Goal: Information Seeking & Learning: Learn about a topic

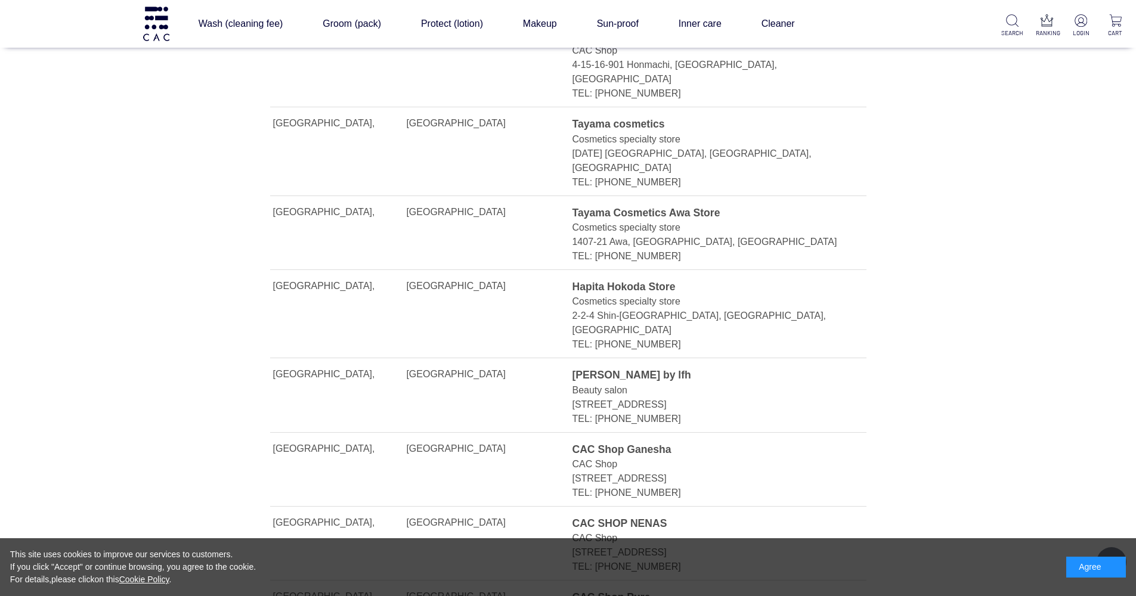
scroll to position [672, 0]
click at [741, 470] on div "1442-4 Higashihara Shinmachi, Numata City, Gunma Prefecture" at bounding box center [705, 477] width 267 height 14
drag, startPoint x: 728, startPoint y: 415, endPoint x: 770, endPoint y: 412, distance: 41.8
click at [770, 470] on div "1442-4 Higashihara Shinmachi, Numata City, Gunma Prefecture" at bounding box center [705, 477] width 267 height 14
click at [770, 470] on div "[STREET_ADDRESS]" at bounding box center [705, 477] width 267 height 14
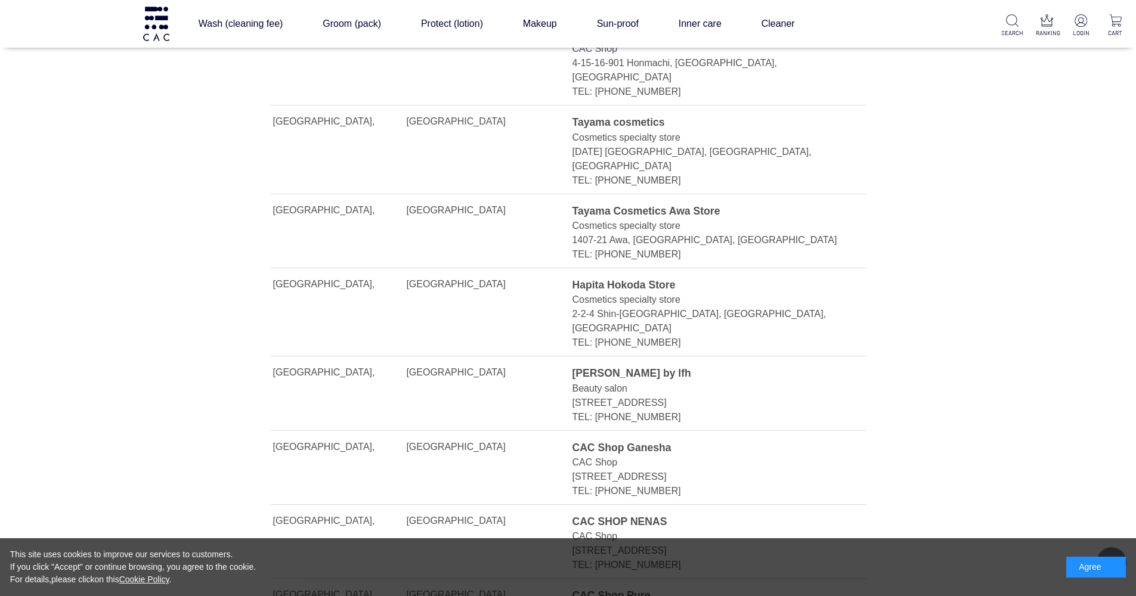
drag, startPoint x: 766, startPoint y: 410, endPoint x: 721, endPoint y: 410, distance: 44.1
click at [721, 470] on div "1442-4 Higashihara Shinmachi, Numata City, Gunma Prefecture" at bounding box center [705, 477] width 267 height 14
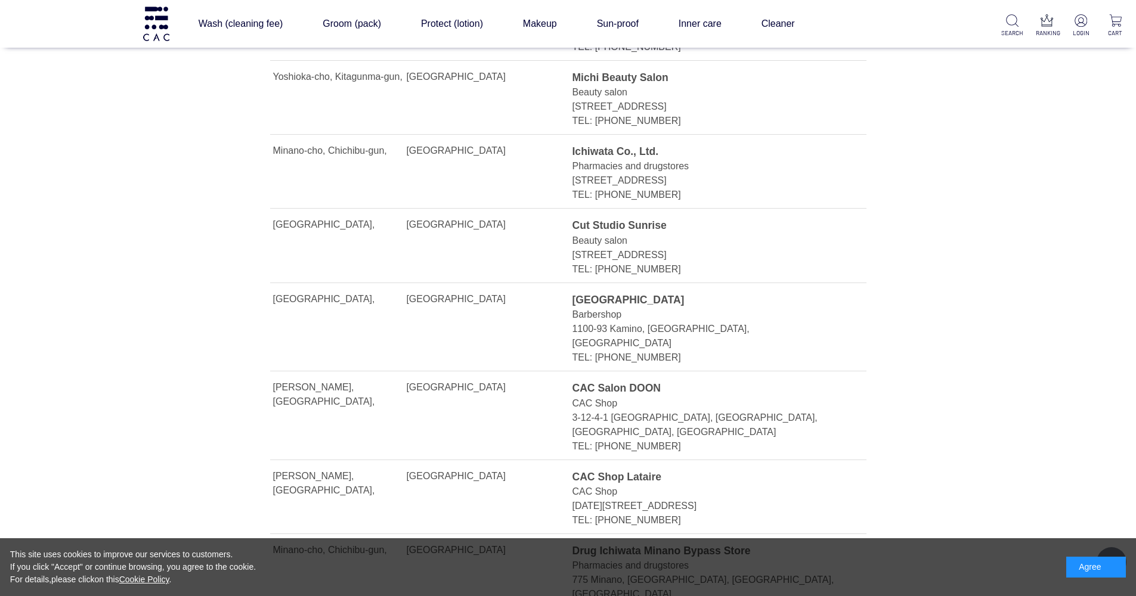
scroll to position [1627, 0]
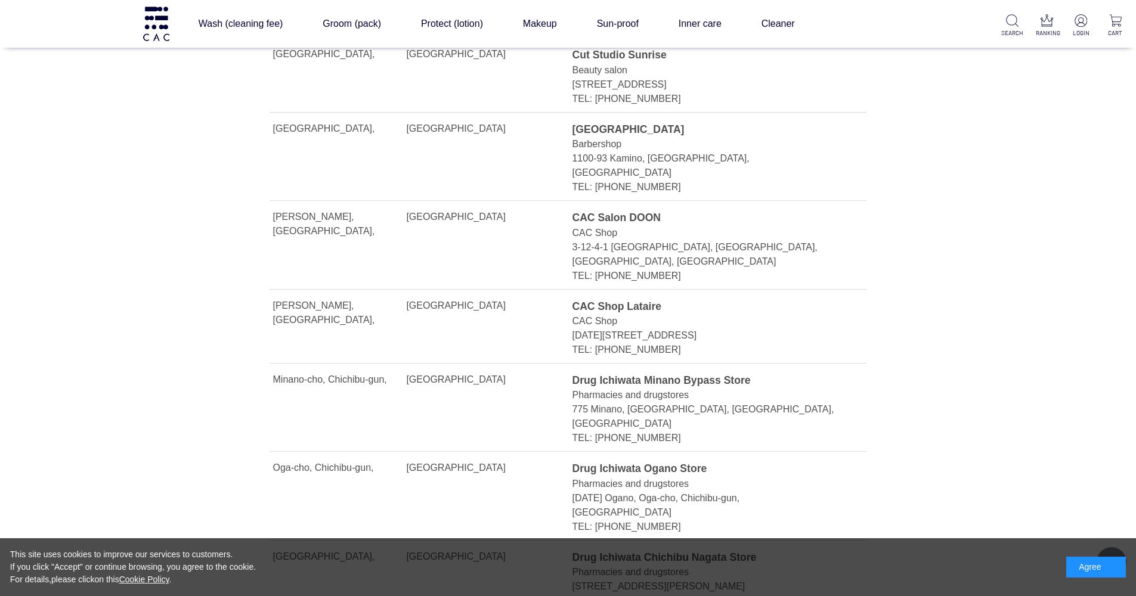
click at [674, 240] on div "3-12-4-1 Otakubo, Midori Ward, Saitama City, Saitama Prefecture" at bounding box center [705, 254] width 267 height 29
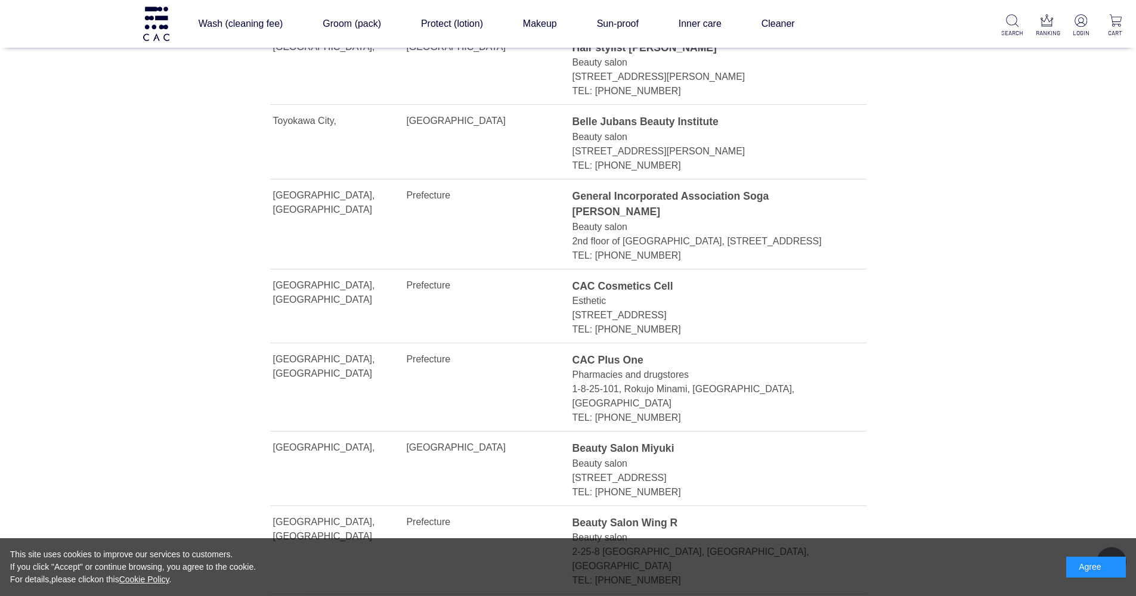
scroll to position [11934, 0]
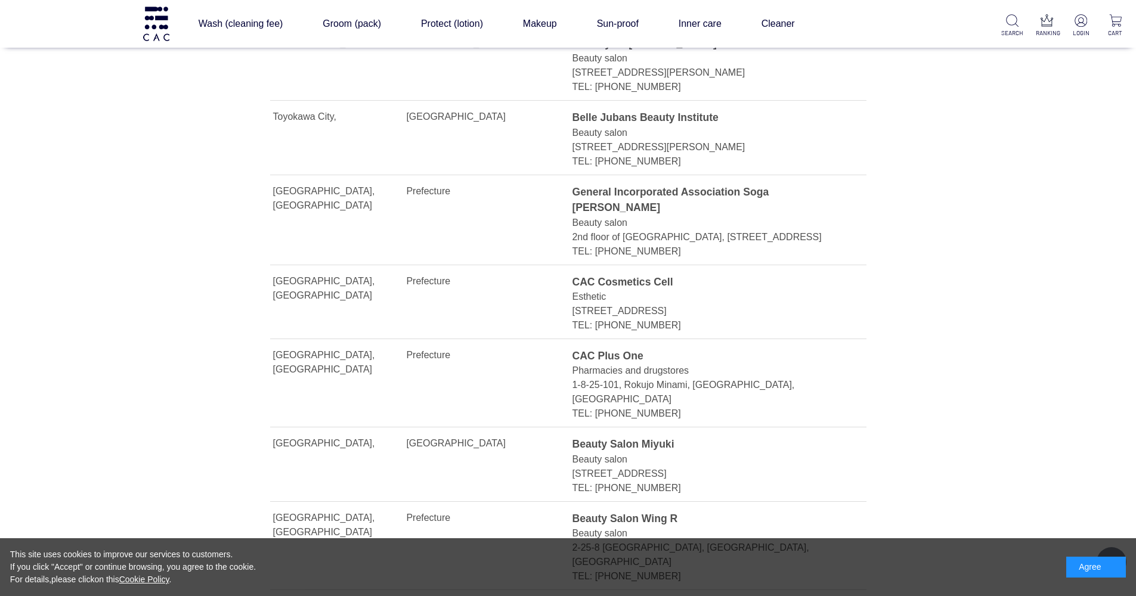
click at [639, 348] on div "CAC Plus One" at bounding box center [705, 356] width 267 height 16
click at [675, 407] on div "TEL: 058-273-0866" at bounding box center [705, 414] width 267 height 14
drag, startPoint x: 674, startPoint y: 309, endPoint x: 575, endPoint y: 284, distance: 102.8
click at [575, 348] on div "CAC Plus One Pharmacies and drugstores 1-8-25-101, Rokujo Minami, Gifu City, Gi…" at bounding box center [705, 384] width 267 height 73
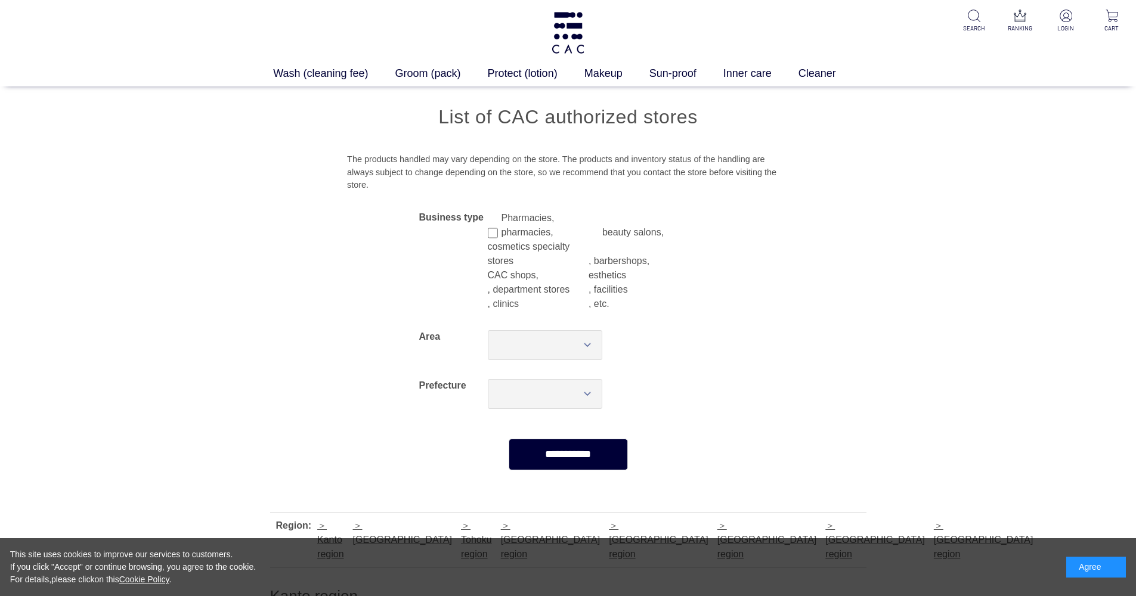
scroll to position [0, 0]
drag, startPoint x: 455, startPoint y: 284, endPoint x: 563, endPoint y: 61, distance: 248.0
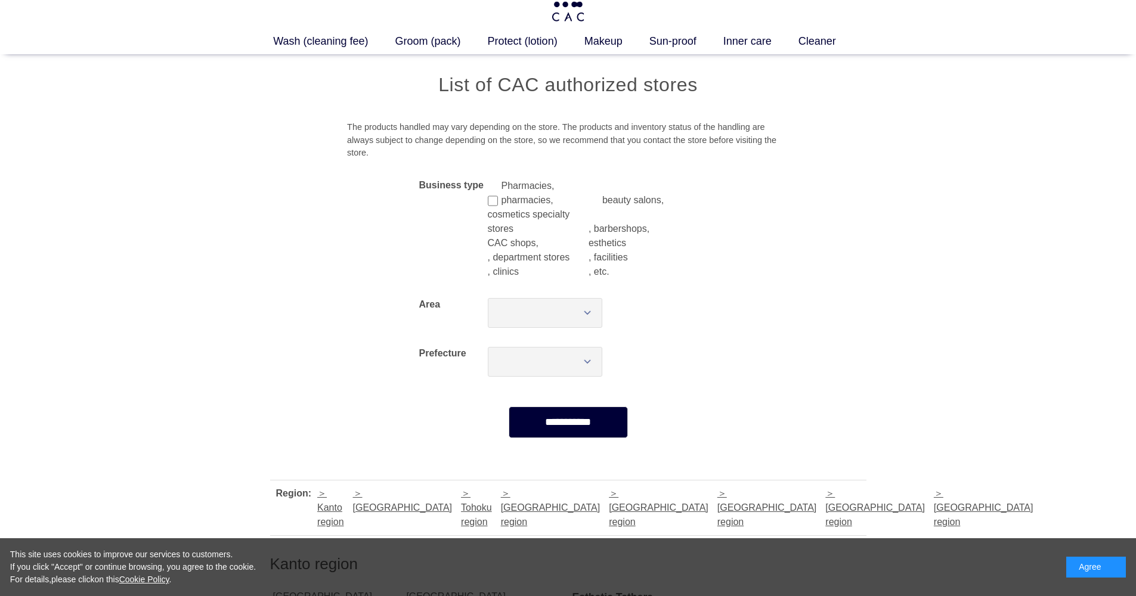
scroll to position [35, 0]
click at [538, 423] on input "****" at bounding box center [568, 420] width 119 height 32
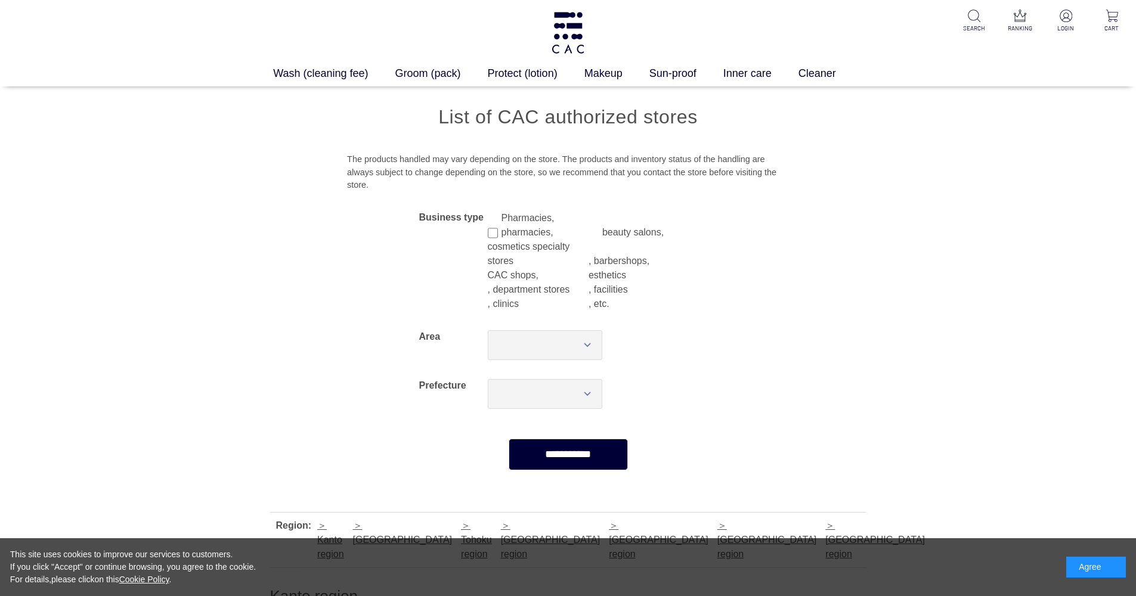
click at [488, 213] on div "Pharmacies, pharmacies, beauty salons, cosmetics specialty stores , barbershops…" at bounding box center [603, 261] width 230 height 119
click at [491, 210] on div "Pharmacies, pharmacies, beauty salons, cosmetics specialty stores , barbershops…" at bounding box center [603, 261] width 230 height 119
click at [488, 287] on label ", department stores" at bounding box center [538, 290] width 101 height 14
click at [488, 286] on label ", department stores" at bounding box center [538, 290] width 101 height 14
click at [606, 227] on label "beauty salons," at bounding box center [652, 232] width 101 height 14
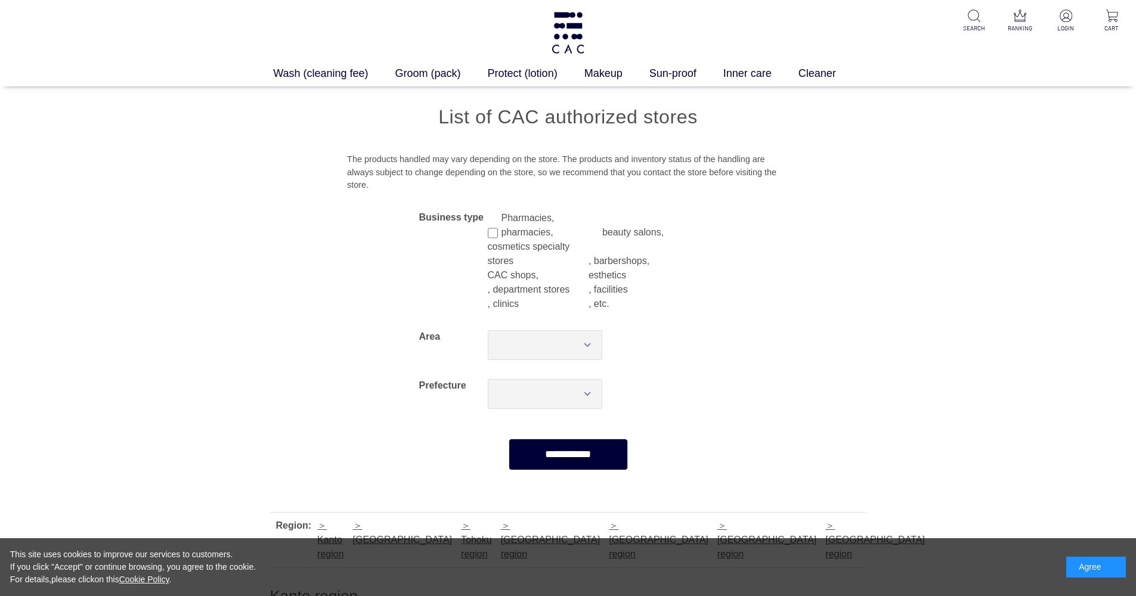
click at [605, 216] on div "Pharmacies, pharmacies, beauty salons, cosmetics specialty stores , barbershops…" at bounding box center [603, 261] width 230 height 119
click at [605, 221] on div "Pharmacies, pharmacies, beauty salons, cosmetics specialty stores , barbershops…" at bounding box center [603, 261] width 230 height 119
click at [573, 452] on input "**********" at bounding box center [568, 455] width 119 height 32
click at [333, 75] on link "Wash (cleaning fee)" at bounding box center [334, 74] width 122 height 16
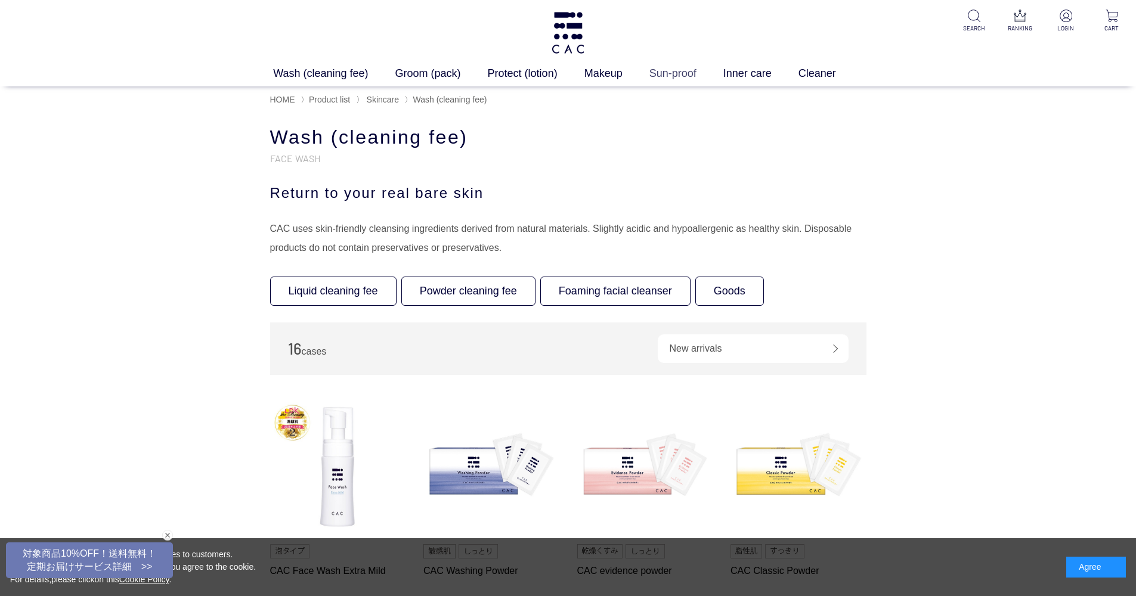
click at [670, 80] on link "Sun-proof" at bounding box center [686, 74] width 74 height 16
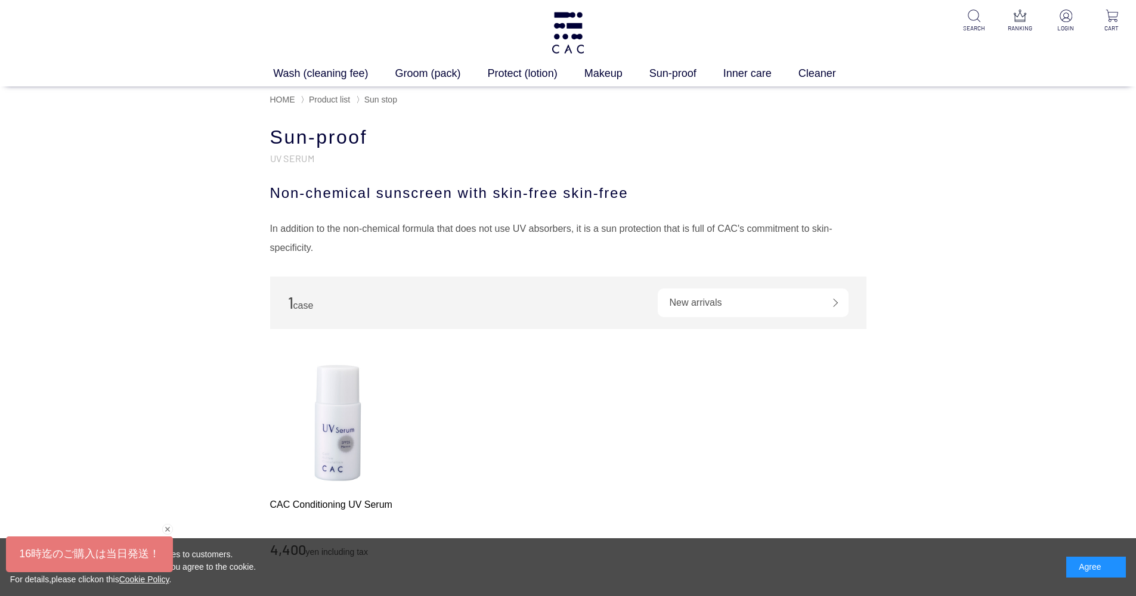
scroll to position [9, 0]
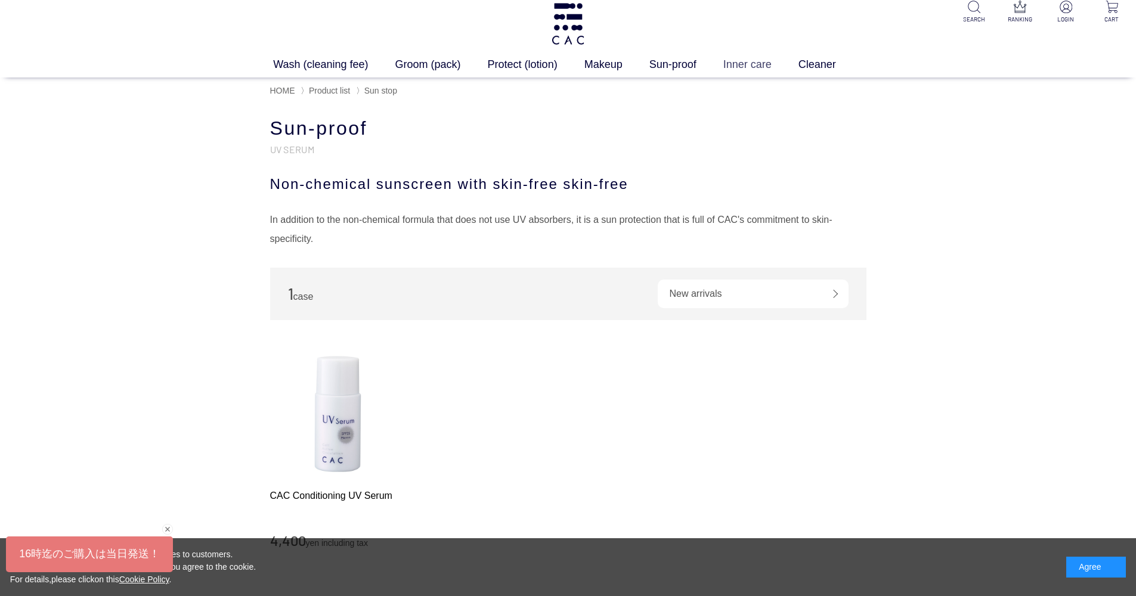
click at [763, 65] on link "Inner care" at bounding box center [760, 65] width 75 height 16
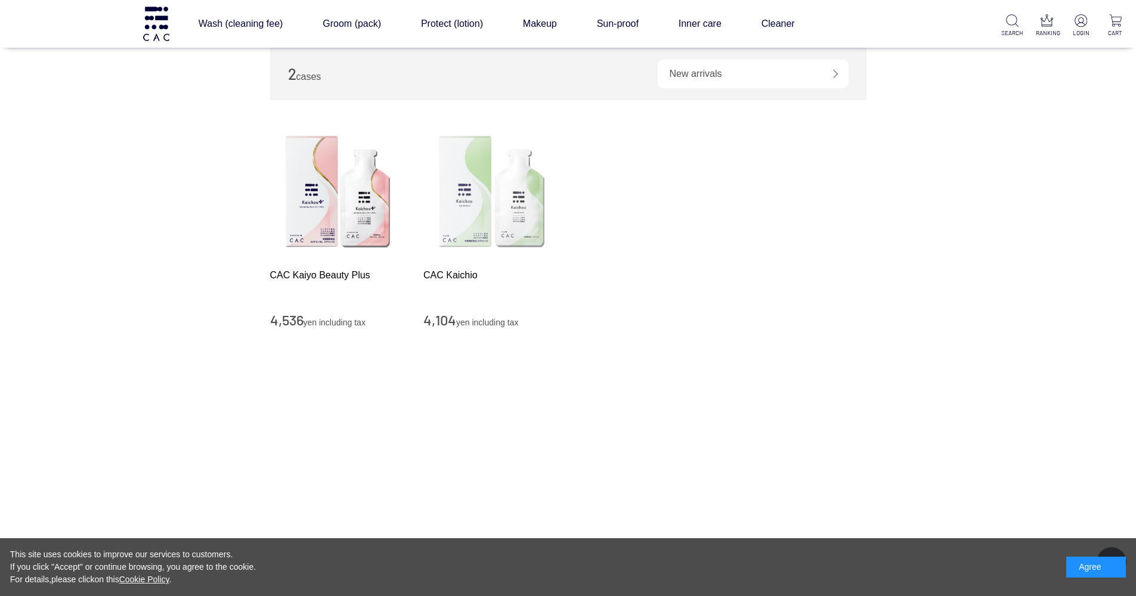
scroll to position [151, 0]
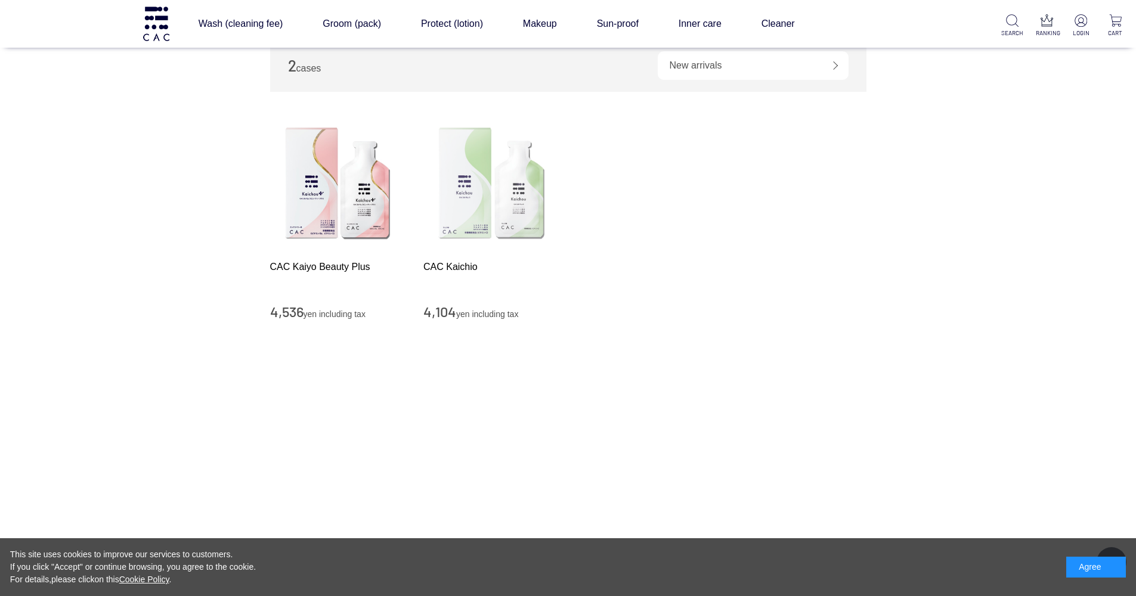
click at [482, 239] on img at bounding box center [491, 184] width 136 height 136
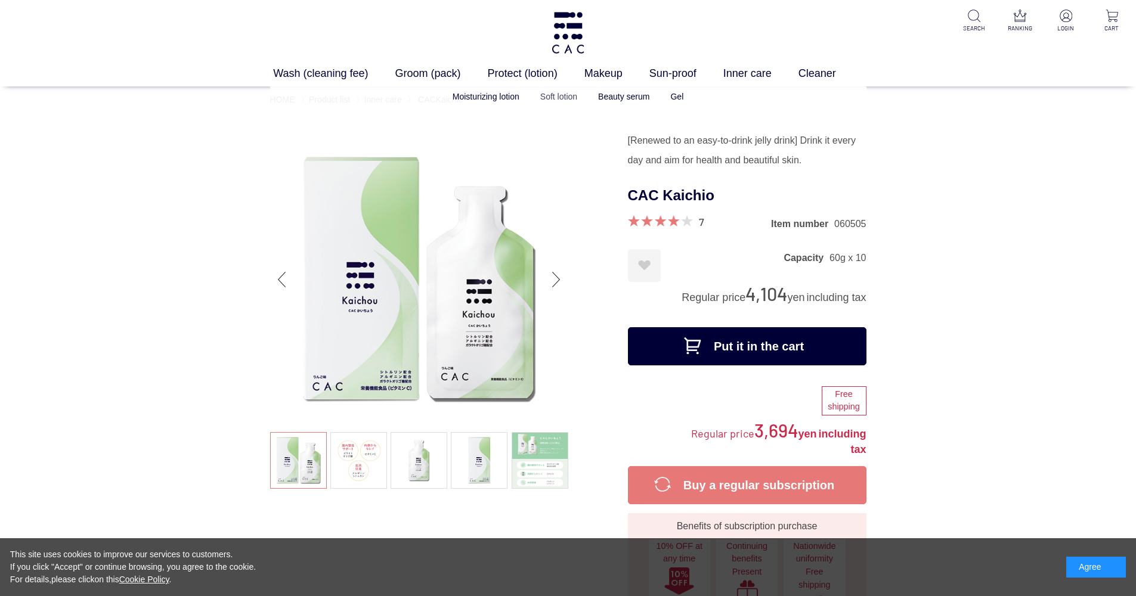
click at [547, 95] on link "Soft lotion" at bounding box center [558, 97] width 37 height 10
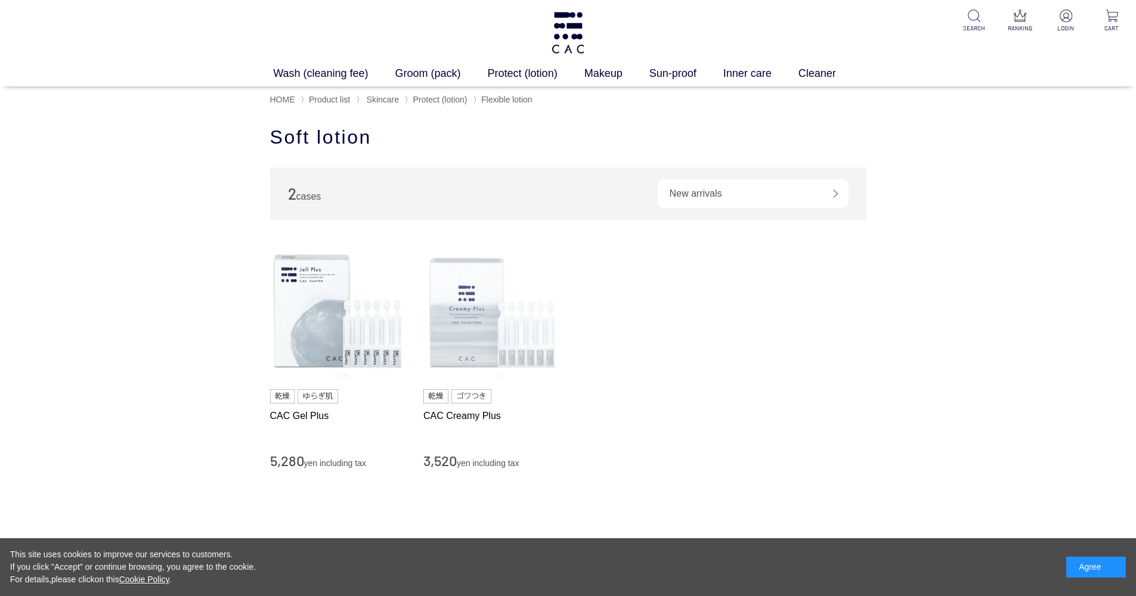
click at [478, 281] on img at bounding box center [491, 312] width 136 height 136
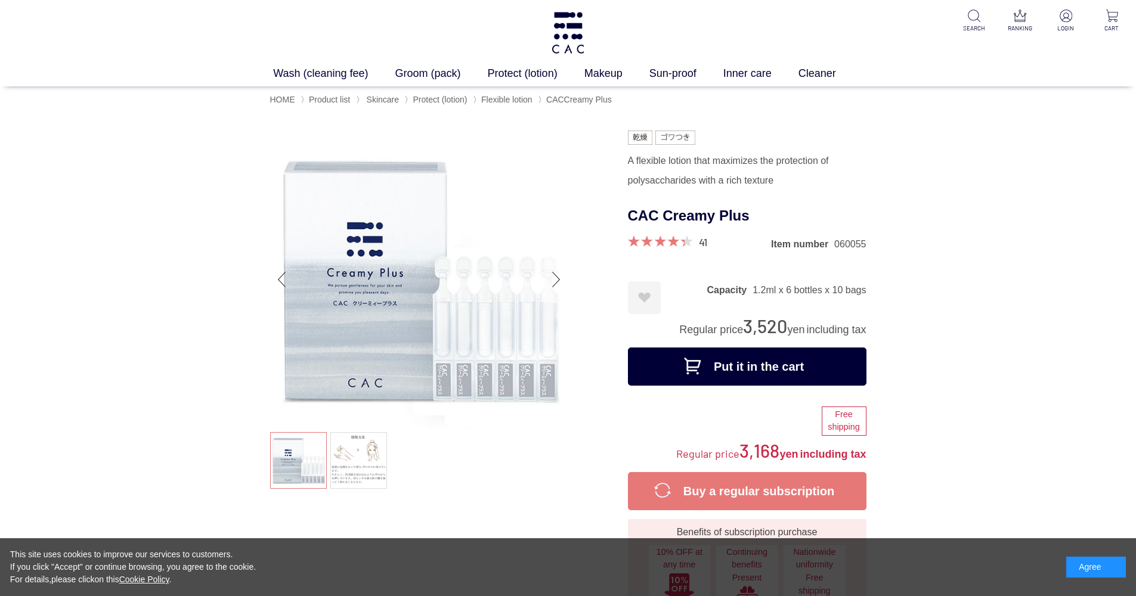
click at [556, 279] on div "Next slide" at bounding box center [556, 280] width 24 height 48
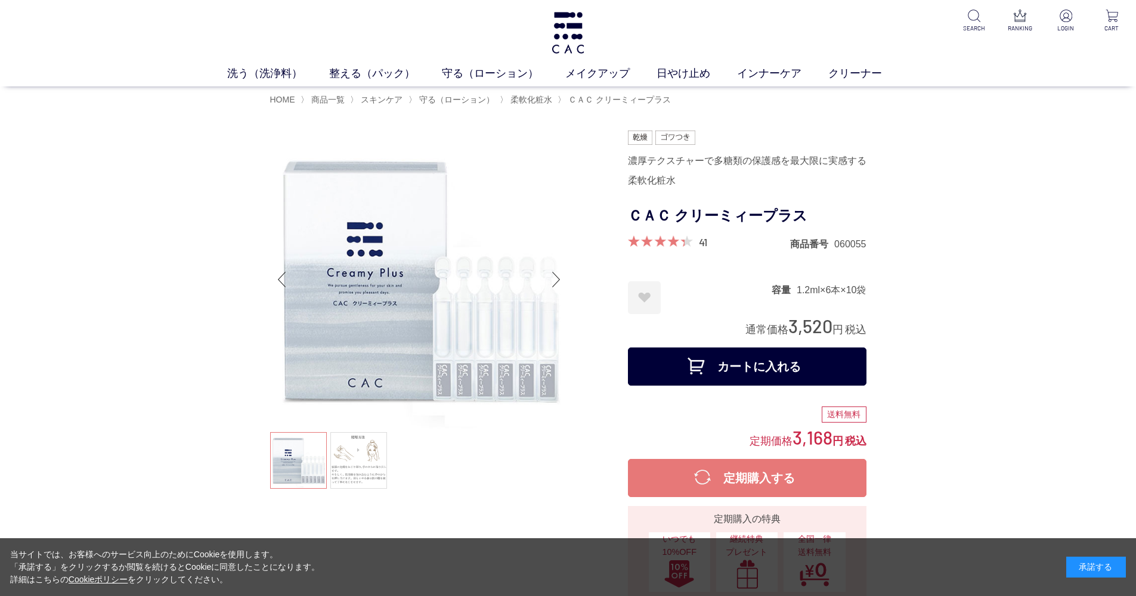
click at [556, 286] on div "Next slide" at bounding box center [556, 280] width 24 height 48
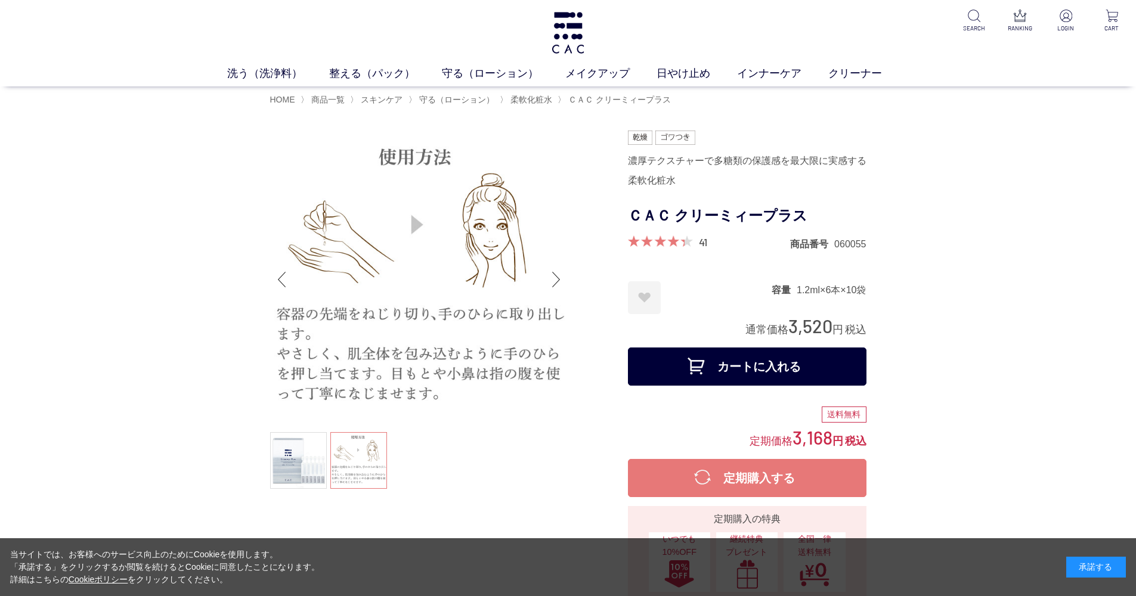
click at [286, 271] on div "Previous slide" at bounding box center [282, 280] width 24 height 48
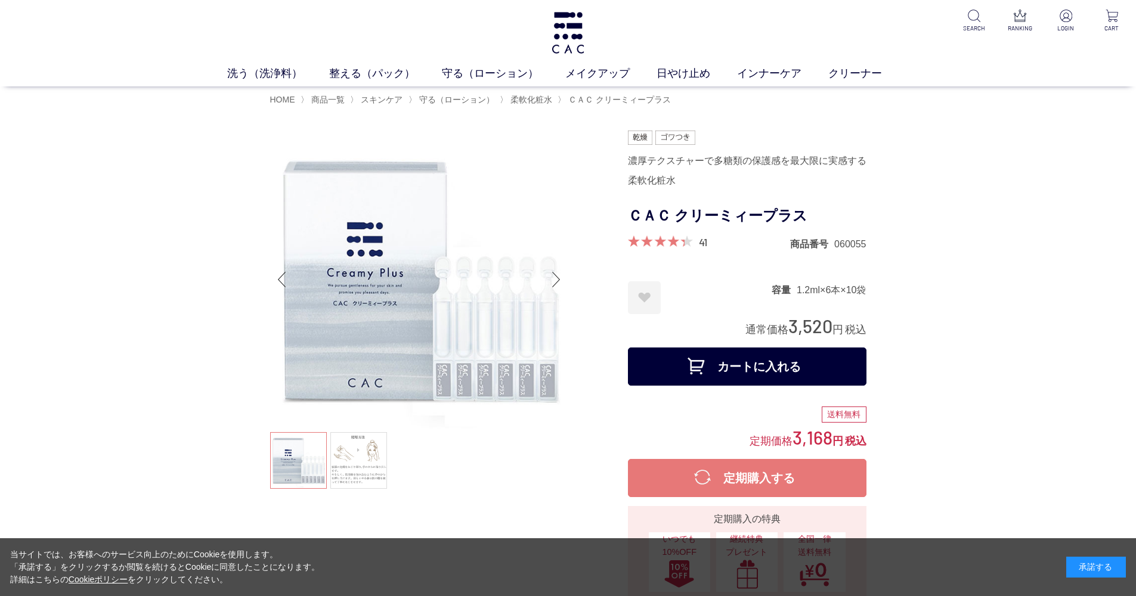
click at [572, 283] on div at bounding box center [449, 408] width 358 height 554
click at [571, 283] on div at bounding box center [449, 408] width 358 height 554
click at [567, 281] on div "Next slide" at bounding box center [556, 280] width 24 height 48
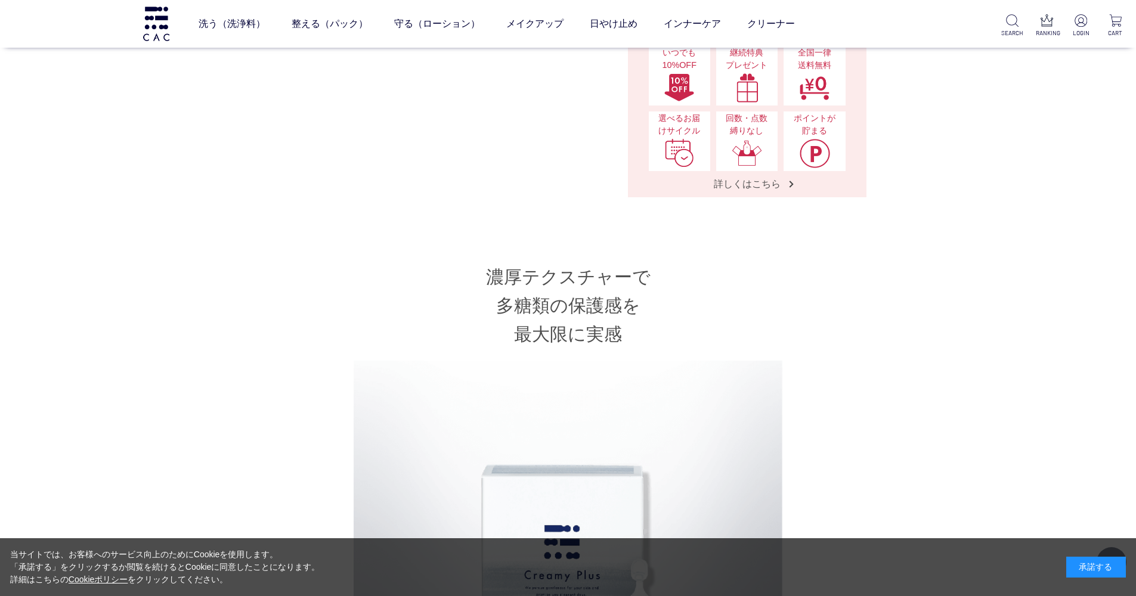
scroll to position [518, 0]
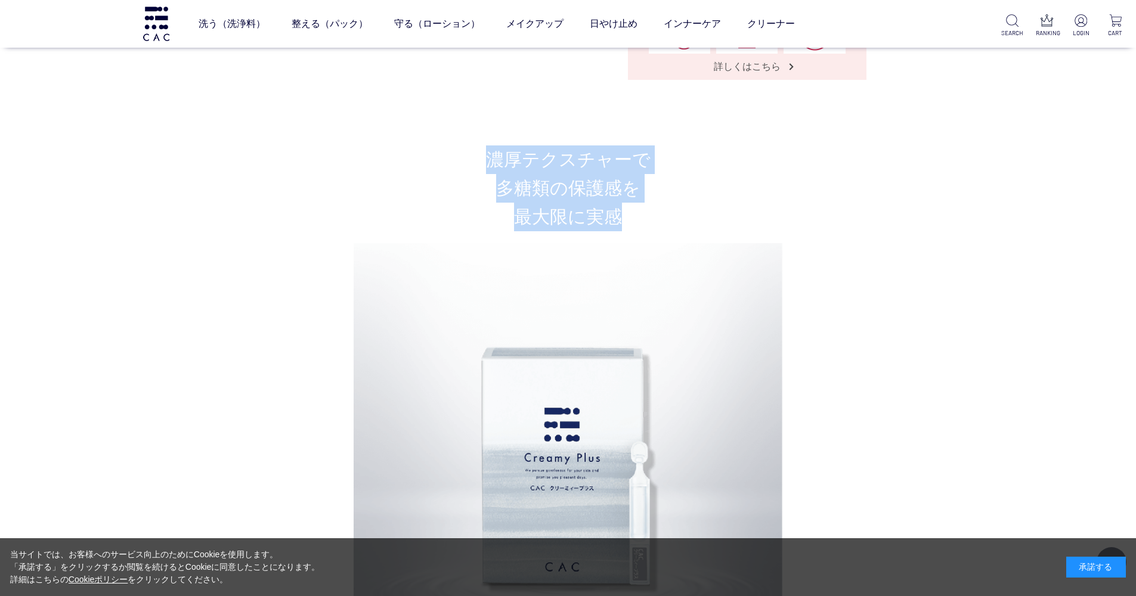
drag, startPoint x: 558, startPoint y: 115, endPoint x: 604, endPoint y: 224, distance: 118.6
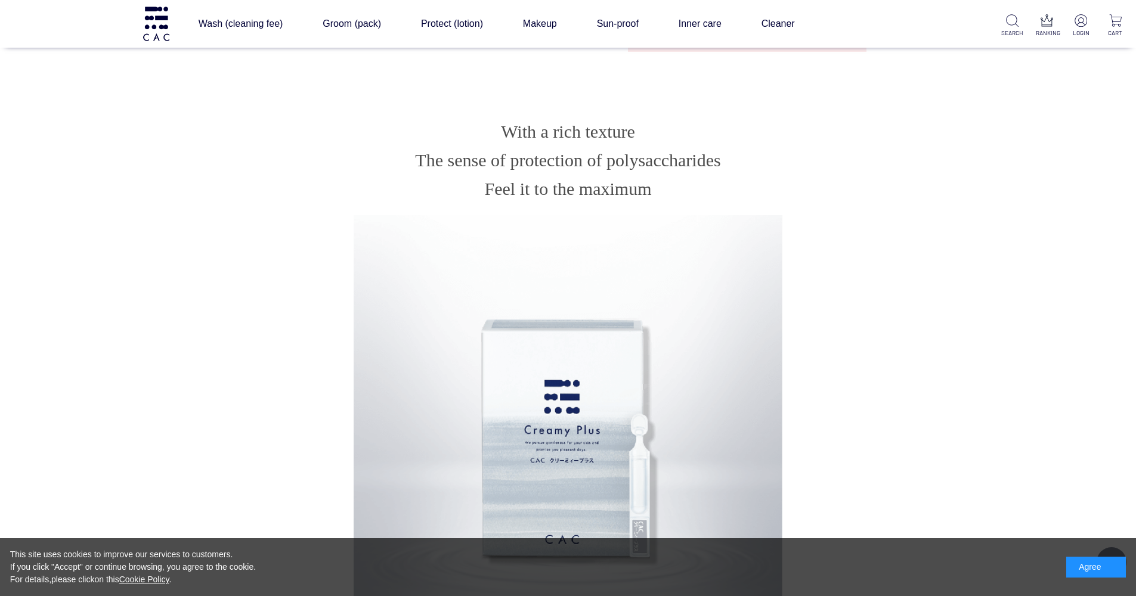
scroll to position [562, 0]
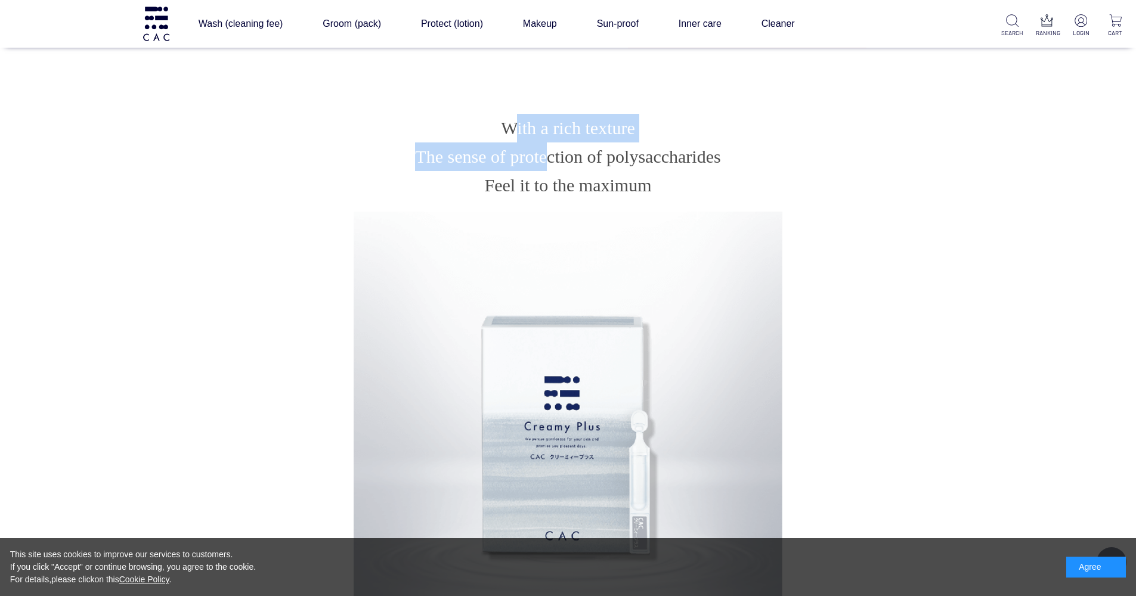
drag, startPoint x: 502, startPoint y: 128, endPoint x: 541, endPoint y: 153, distance: 45.8
click at [541, 153] on h2 "With a rich texture The sense of protection of polysaccharides Feel it to the m…" at bounding box center [568, 157] width 596 height 86
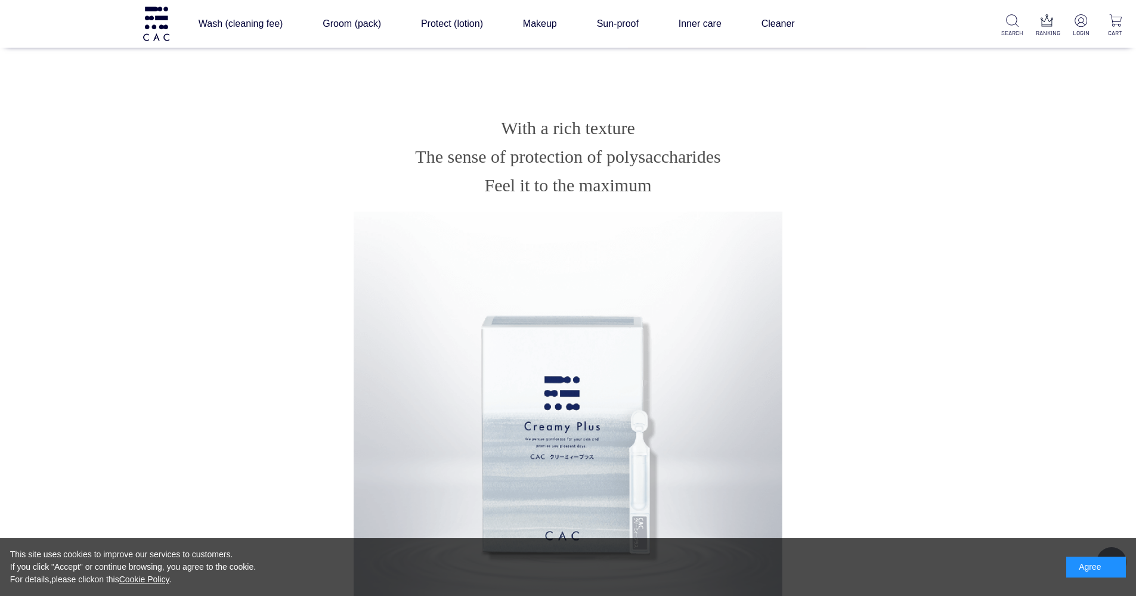
click at [541, 153] on h2 "With a rich texture The sense of protection of polysaccharides Feel it to the m…" at bounding box center [568, 157] width 596 height 86
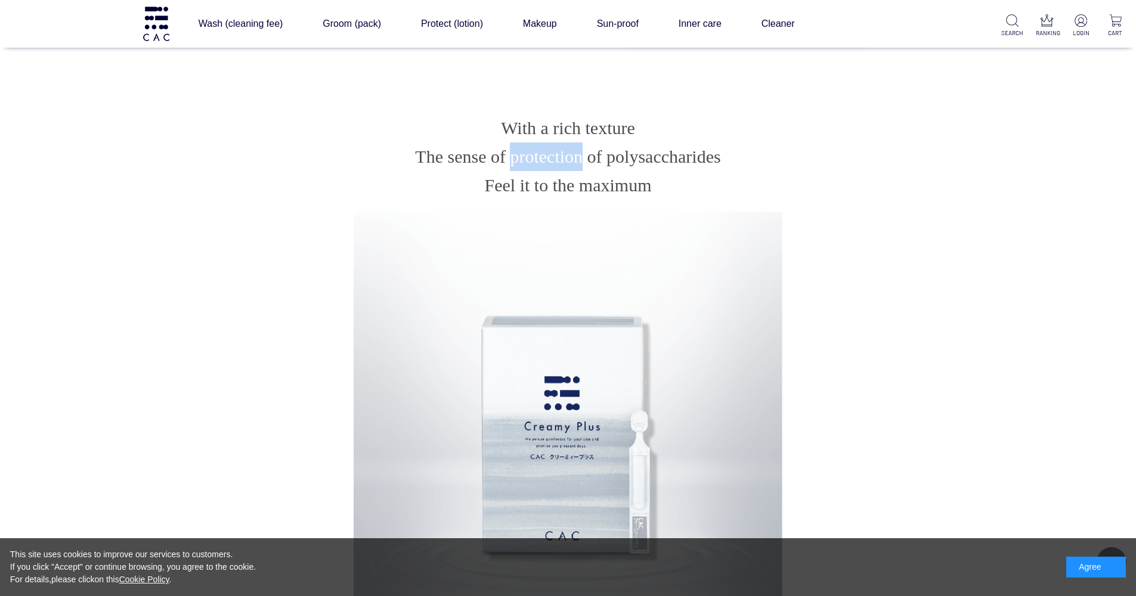
click at [541, 153] on h2 "With a rich texture The sense of protection of polysaccharides Feel it to the m…" at bounding box center [568, 157] width 596 height 86
click at [541, 151] on h2 "With a rich texture The sense of protection of polysaccharides Feel it to the m…" at bounding box center [568, 157] width 596 height 86
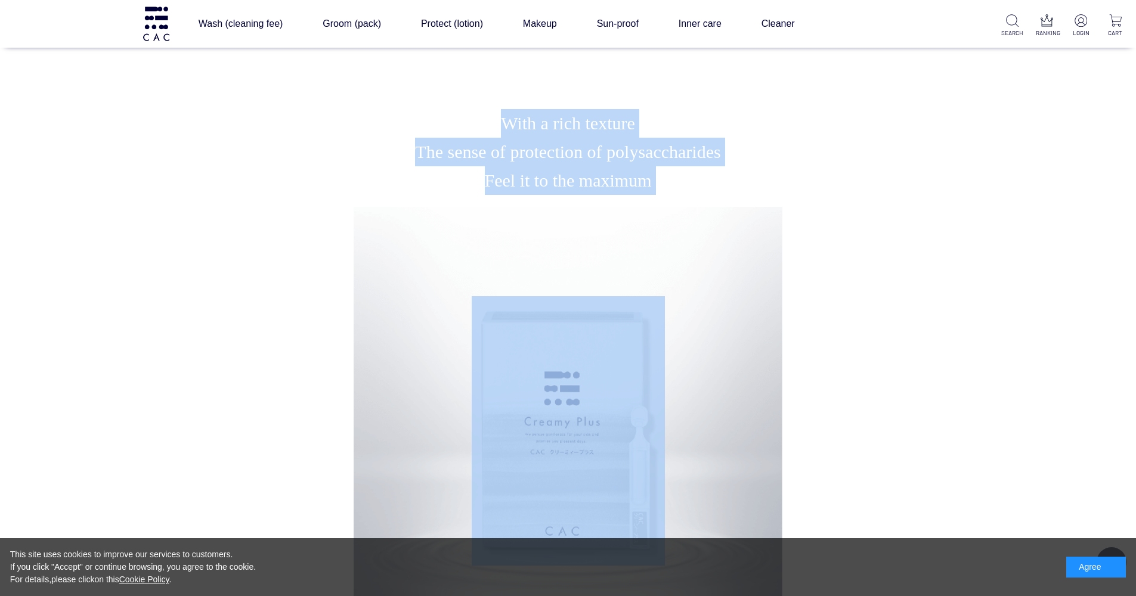
drag, startPoint x: 482, startPoint y: 97, endPoint x: 474, endPoint y: 255, distance: 158.8
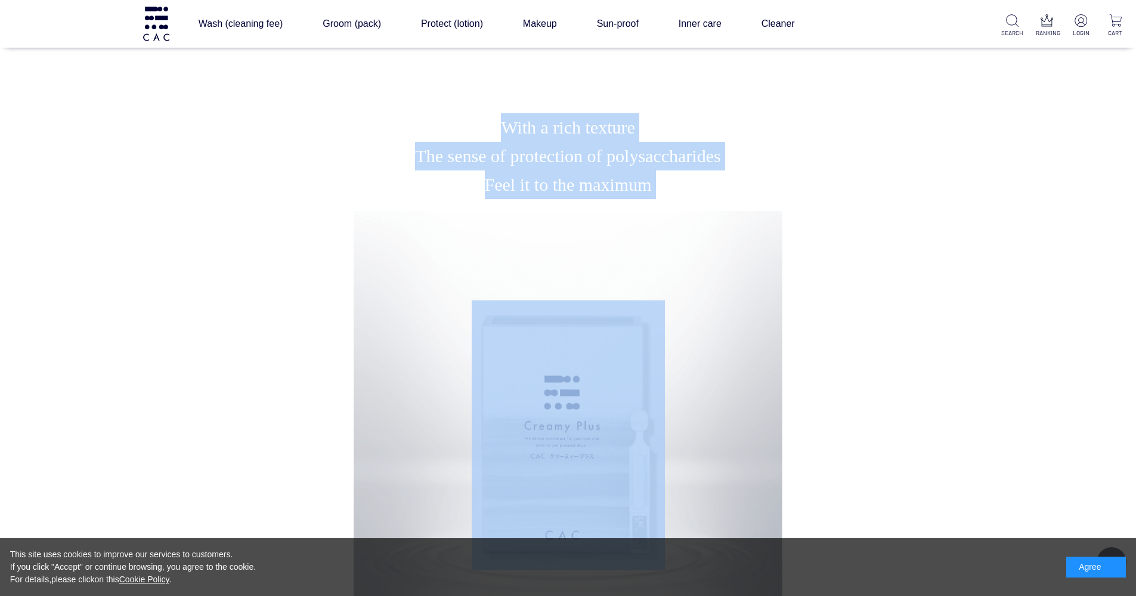
click at [474, 255] on div at bounding box center [568, 444] width 429 height 466
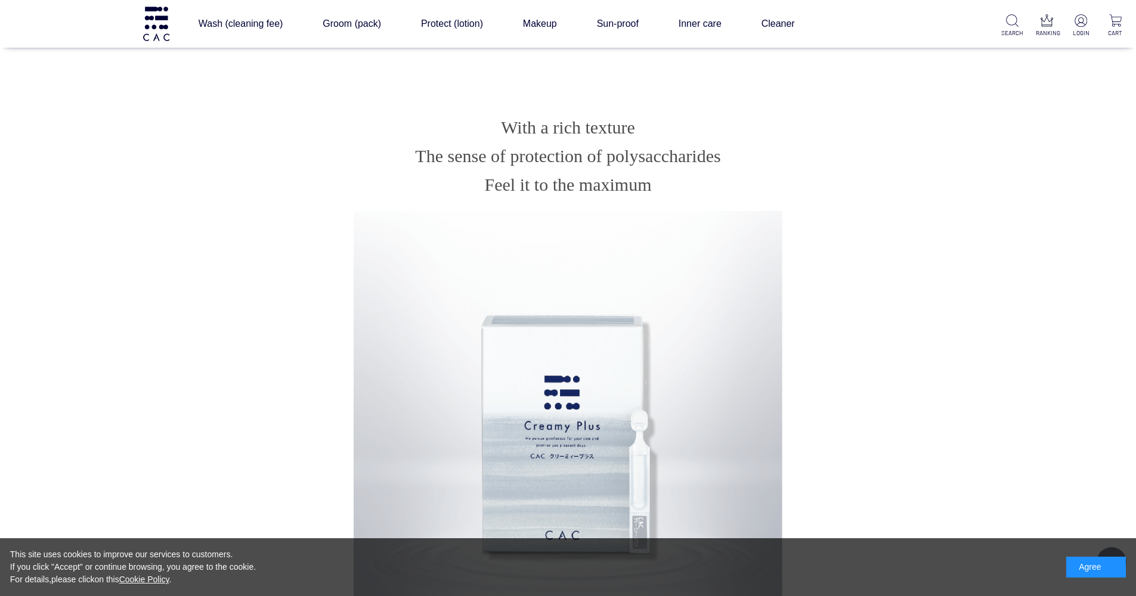
scroll to position [565, 0]
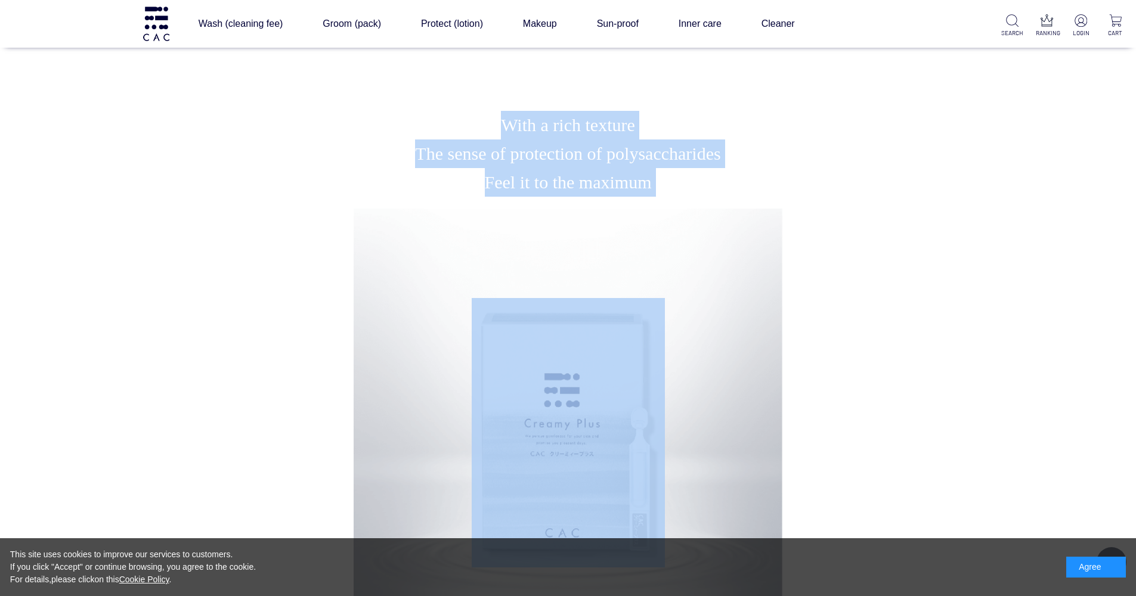
drag, startPoint x: 467, startPoint y: 109, endPoint x: 714, endPoint y: 337, distance: 335.8
click at [714, 337] on div at bounding box center [568, 442] width 429 height 466
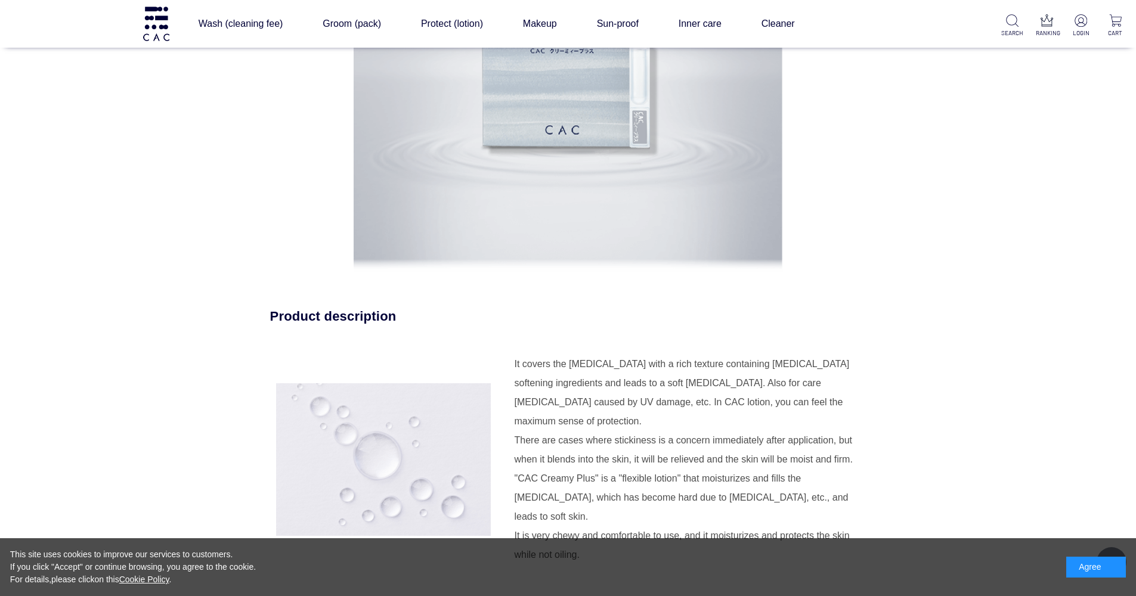
scroll to position [974, 0]
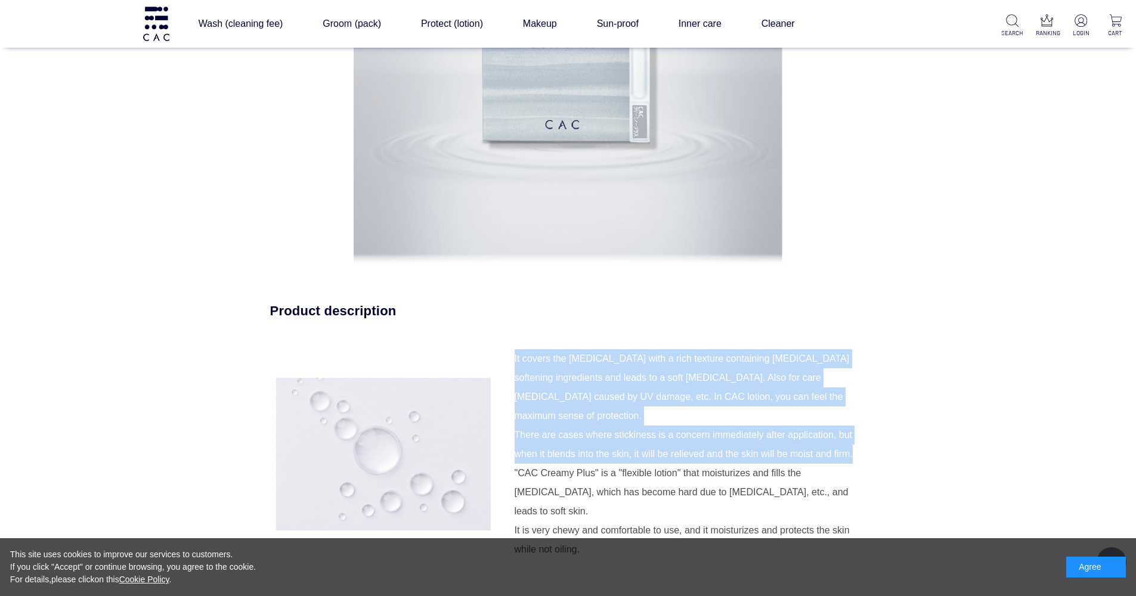
drag, startPoint x: 644, startPoint y: 334, endPoint x: 685, endPoint y: 488, distance: 159.8
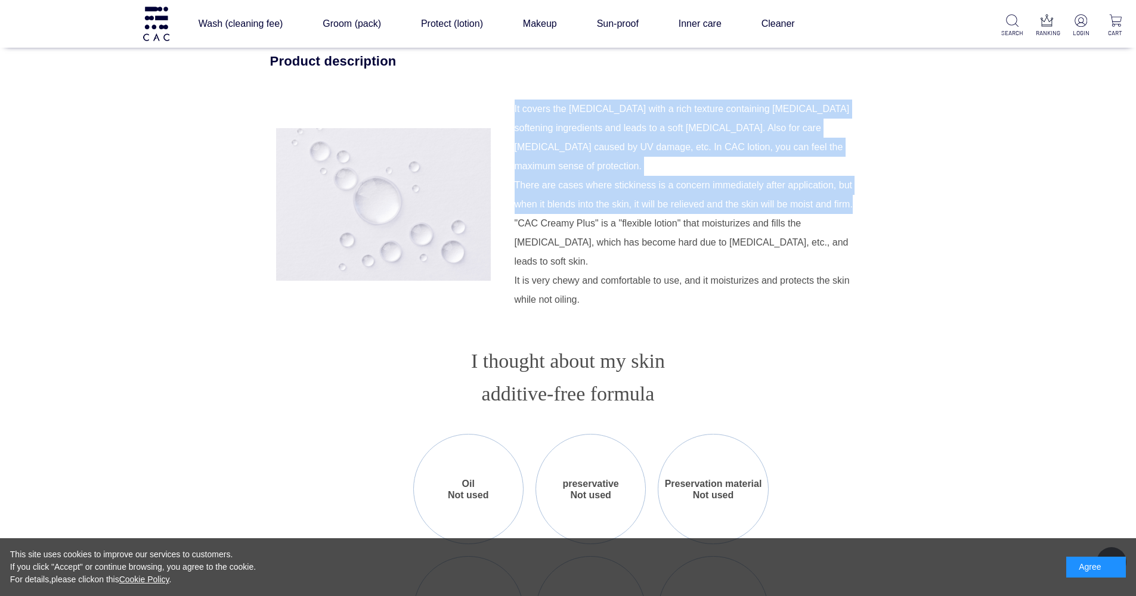
scroll to position [1228, 0]
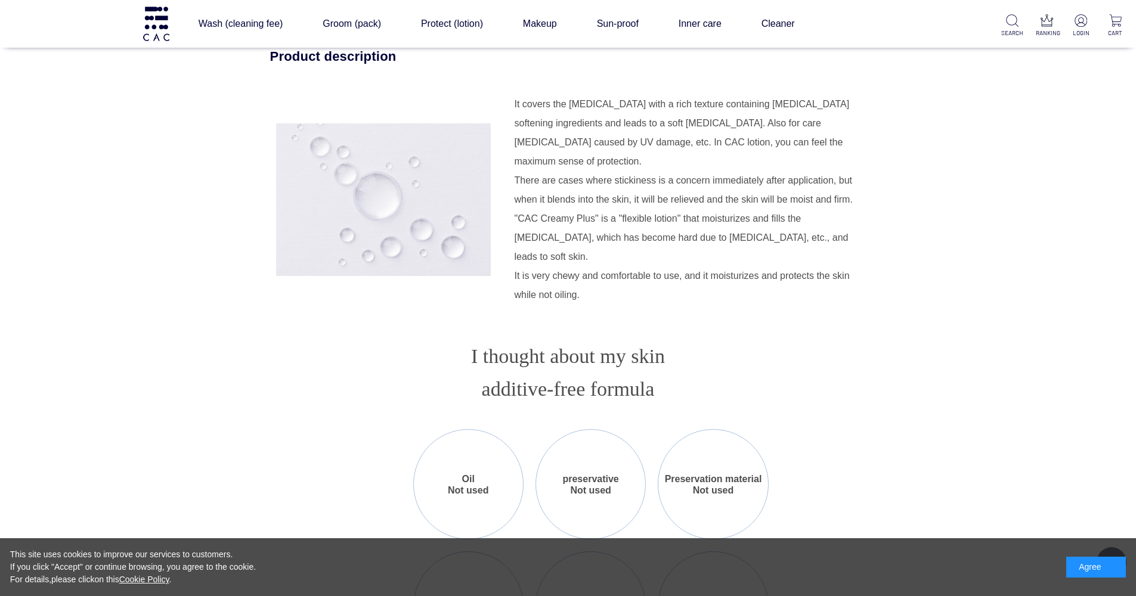
click at [736, 270] on div ""CAC Creamy Plus" is a "flexible lotion" that moisturizes and fills the stratum…" at bounding box center [691, 256] width 352 height 95
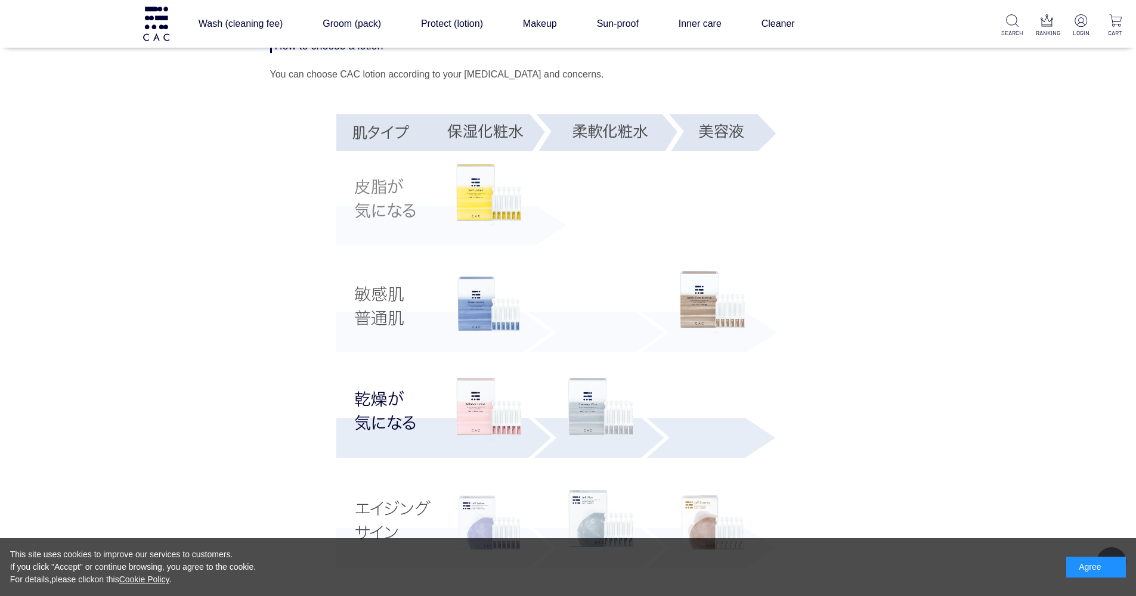
scroll to position [2195, 0]
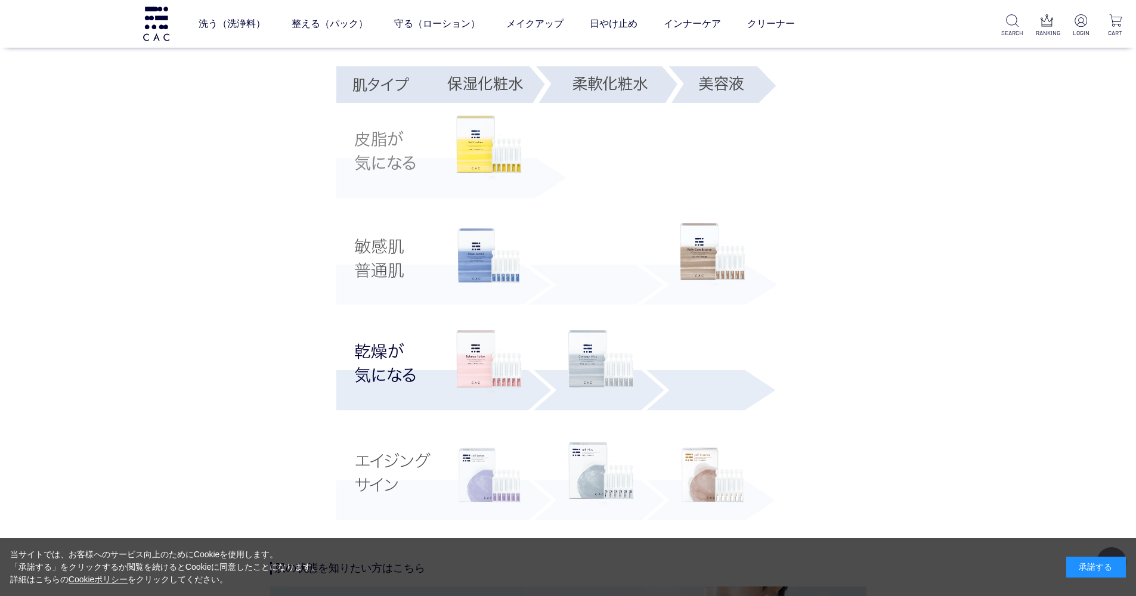
scroll to position [2155, 0]
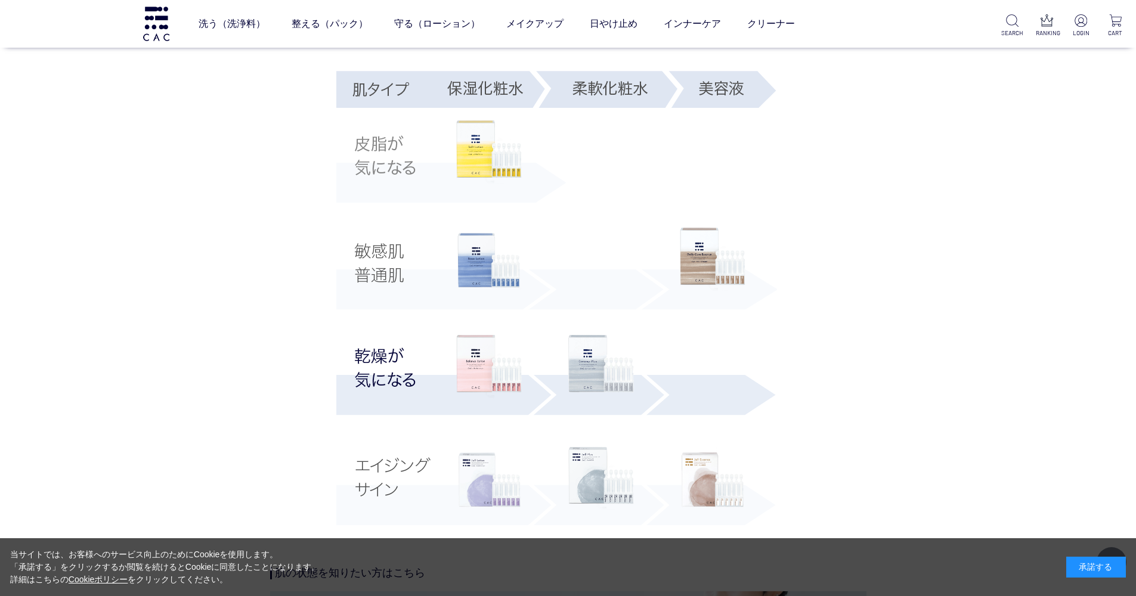
drag, startPoint x: 608, startPoint y: 86, endPoint x: 670, endPoint y: 88, distance: 62.6
click at [670, 88] on img at bounding box center [556, 298] width 441 height 466
drag, startPoint x: 743, startPoint y: 83, endPoint x: 694, endPoint y: 78, distance: 49.1
click at [850, 246] on div "ローションの選び方 CACのローションは、肌の状態やお悩みに合わせてお選びいただけます。" at bounding box center [568, 264] width 596 height 534
drag, startPoint x: 576, startPoint y: 82, endPoint x: 646, endPoint y: 85, distance: 69.8
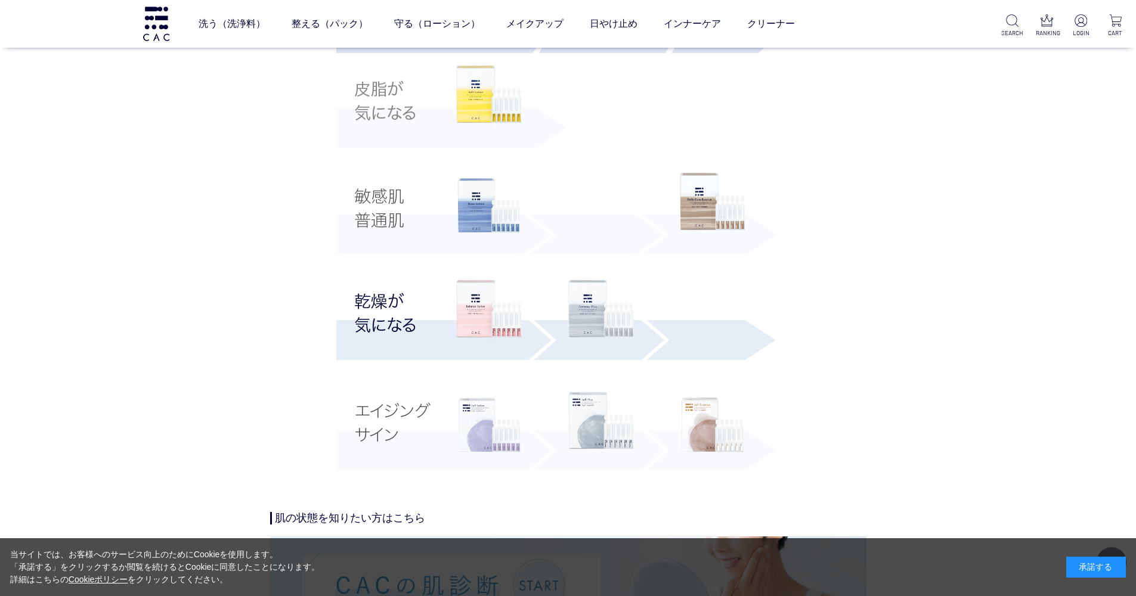
scroll to position [2216, 0]
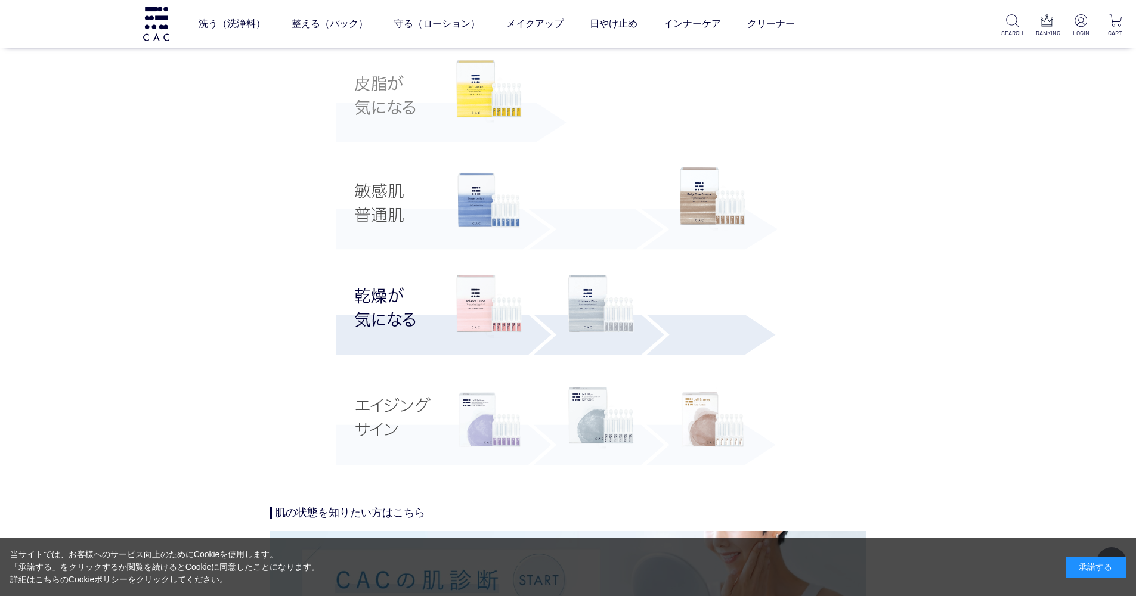
drag, startPoint x: 411, startPoint y: 102, endPoint x: 360, endPoint y: 77, distance: 57.1
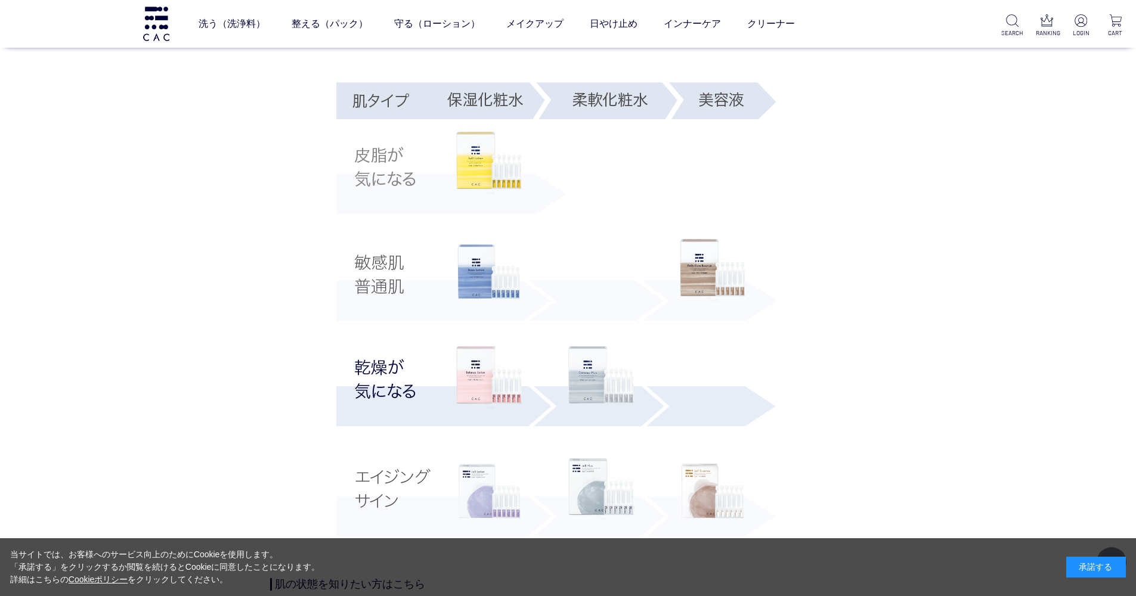
scroll to position [2144, 0]
drag, startPoint x: 357, startPoint y: 255, endPoint x: 394, endPoint y: 280, distance: 45.1
click at [373, 296] on img at bounding box center [556, 309] width 441 height 466
drag, startPoint x: 401, startPoint y: 289, endPoint x: 355, endPoint y: 249, distance: 60.5
drag, startPoint x: 358, startPoint y: 255, endPoint x: 405, endPoint y: 293, distance: 60.2
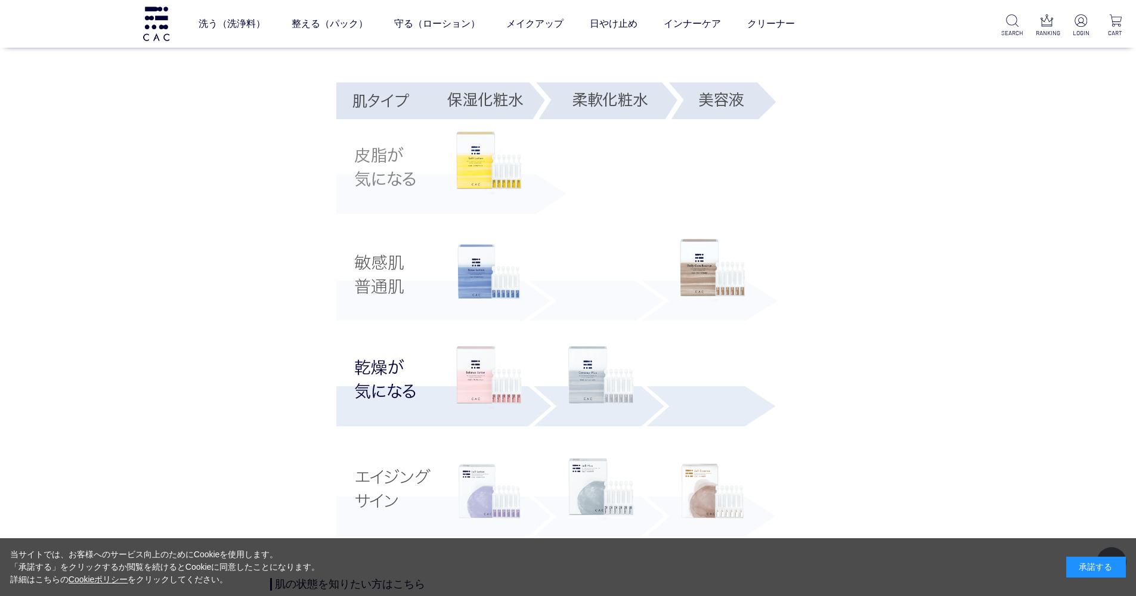
drag, startPoint x: 358, startPoint y: 256, endPoint x: 398, endPoint y: 280, distance: 46.7
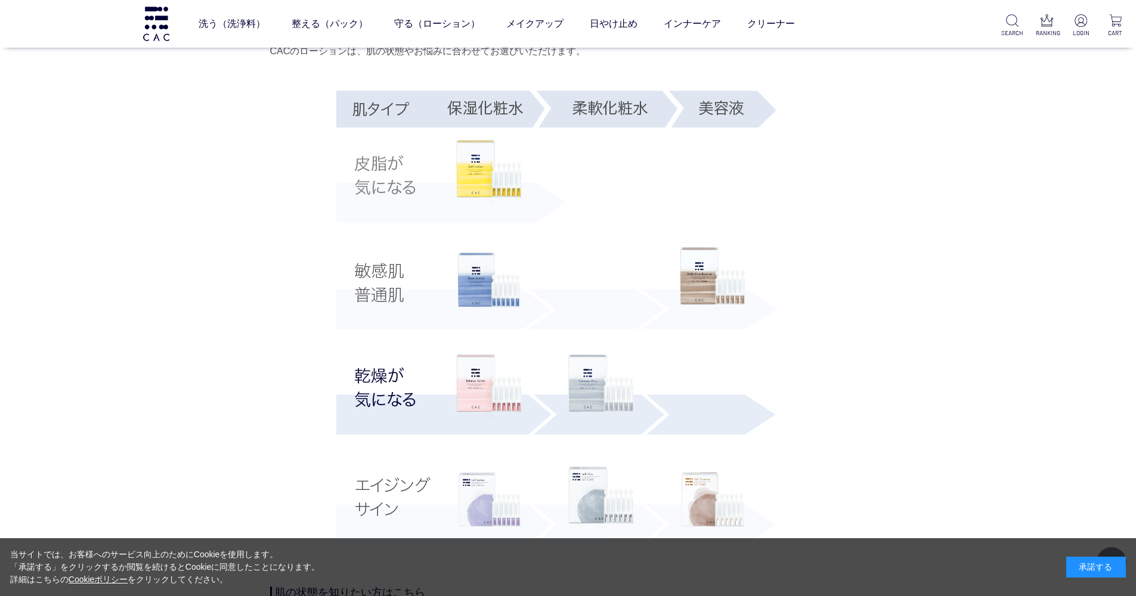
scroll to position [2134, 0]
drag, startPoint x: 357, startPoint y: 265, endPoint x: 397, endPoint y: 287, distance: 45.1
click at [403, 273] on img at bounding box center [556, 319] width 441 height 466
click at [407, 293] on img at bounding box center [556, 319] width 441 height 466
drag, startPoint x: 358, startPoint y: 371, endPoint x: 416, endPoint y: 400, distance: 65.3
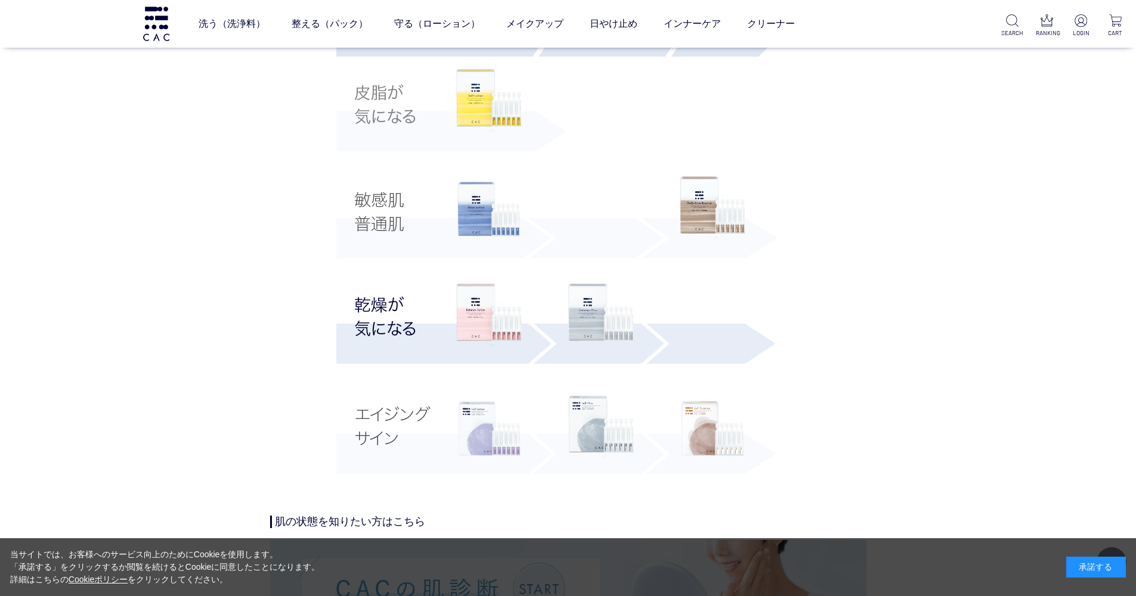
scroll to position [2214, 0]
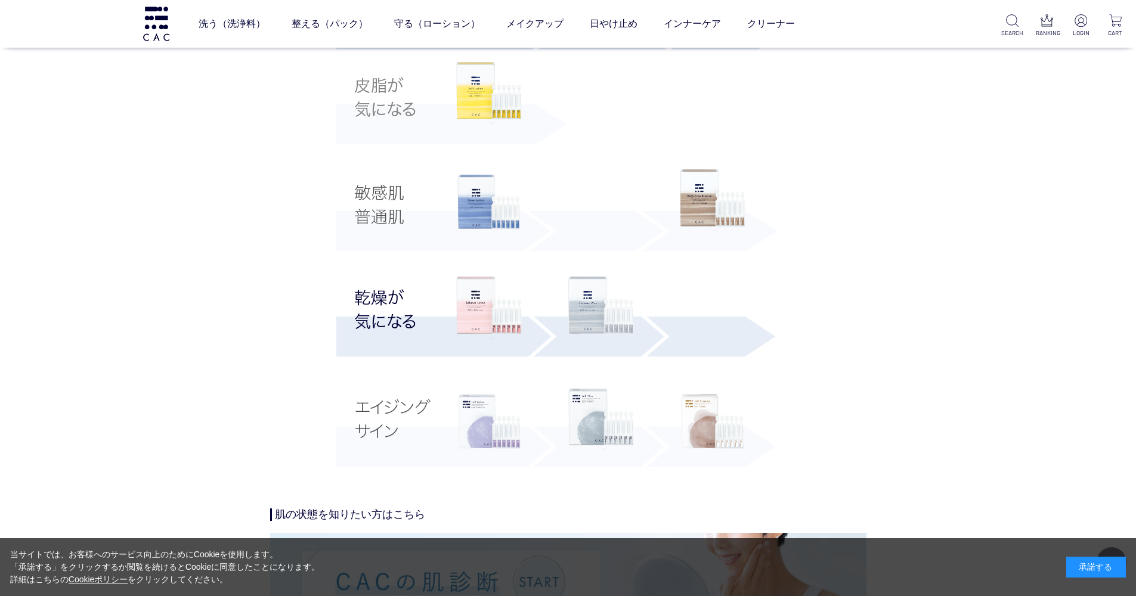
drag, startPoint x: 359, startPoint y: 396, endPoint x: 402, endPoint y: 446, distance: 66.4
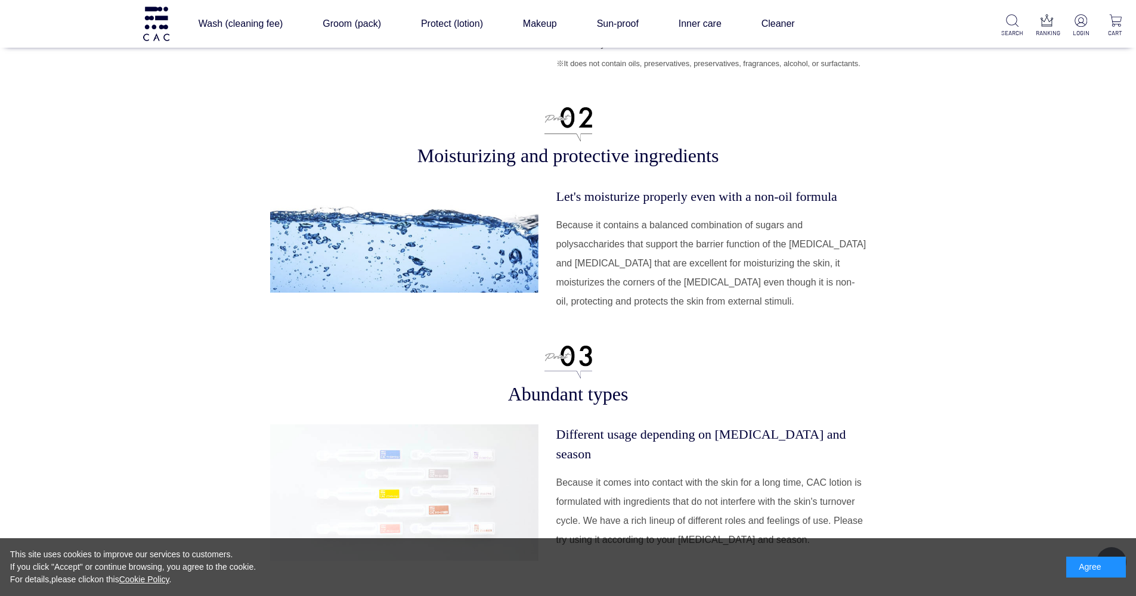
scroll to position [3303, 0]
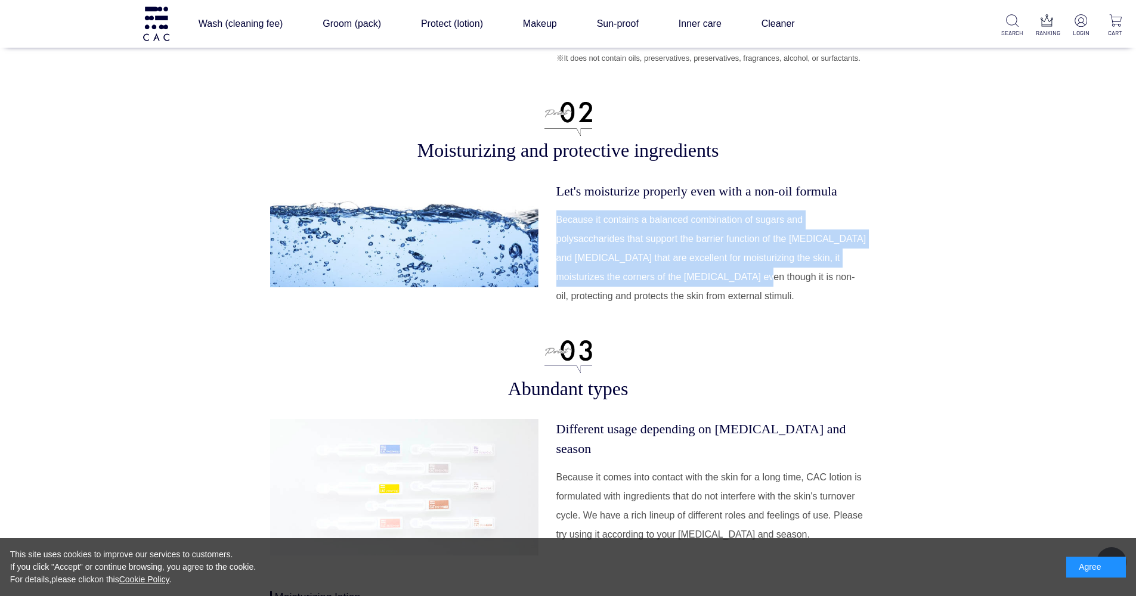
drag, startPoint x: 748, startPoint y: 240, endPoint x: 837, endPoint y: 306, distance: 110.3
click at [837, 306] on dl "Let's moisturize properly even with a non-oil formula Because it contains a bal…" at bounding box center [711, 243] width 310 height 125
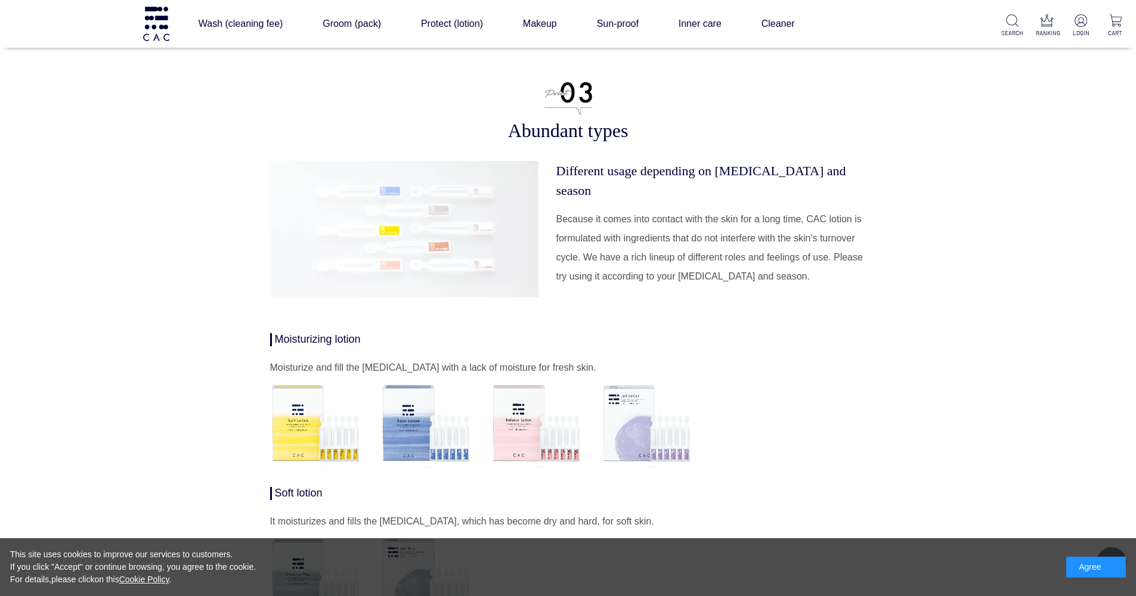
scroll to position [3562, 0]
click at [837, 285] on dd "Because it comes into contact with the skin for a long time, CAC lotion is form…" at bounding box center [711, 247] width 310 height 76
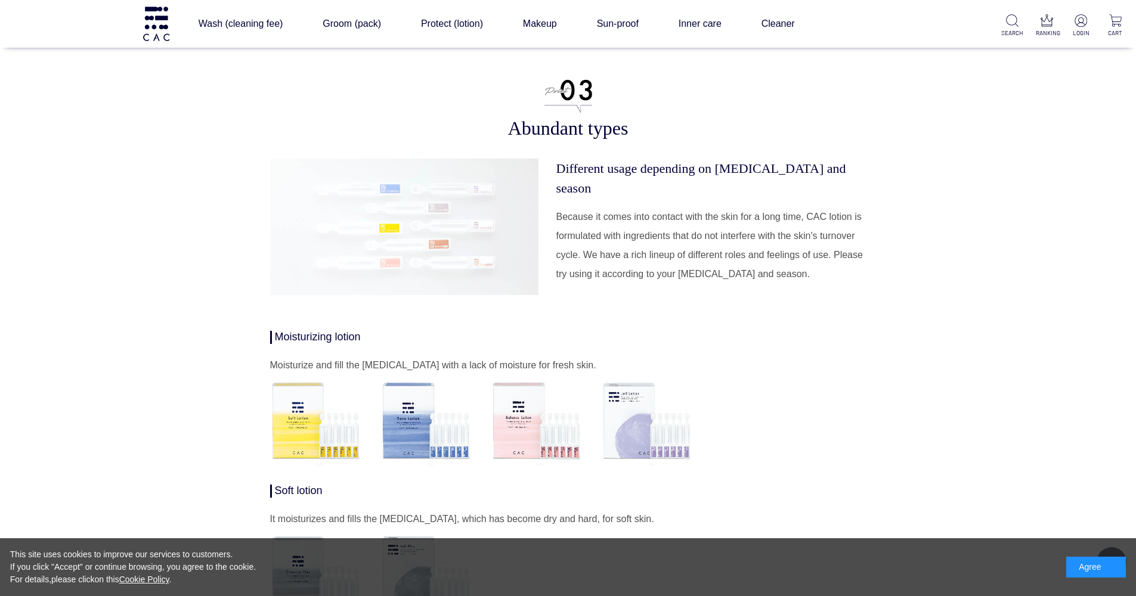
scroll to position [3564, 0]
click at [832, 283] on dd "Because it comes into contact with the skin for a long time, CAC lotion is form…" at bounding box center [711, 244] width 310 height 76
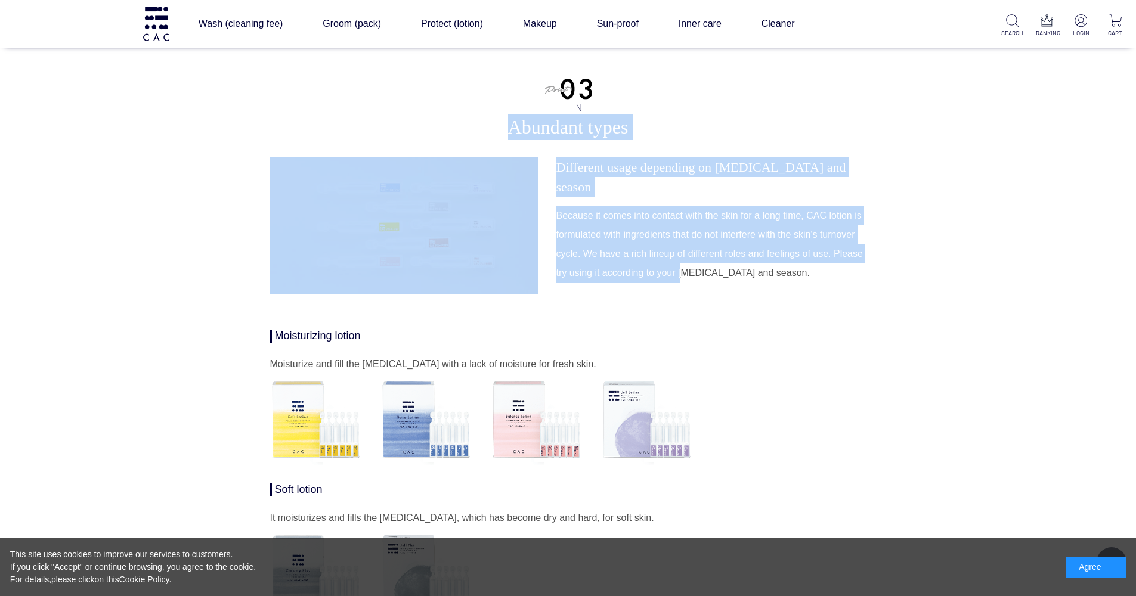
drag, startPoint x: 832, startPoint y: 320, endPoint x: 869, endPoint y: 163, distance: 160.5
click at [838, 264] on dd "Because it comes into contact with the skin for a long time, CAC lotion is form…" at bounding box center [711, 244] width 310 height 76
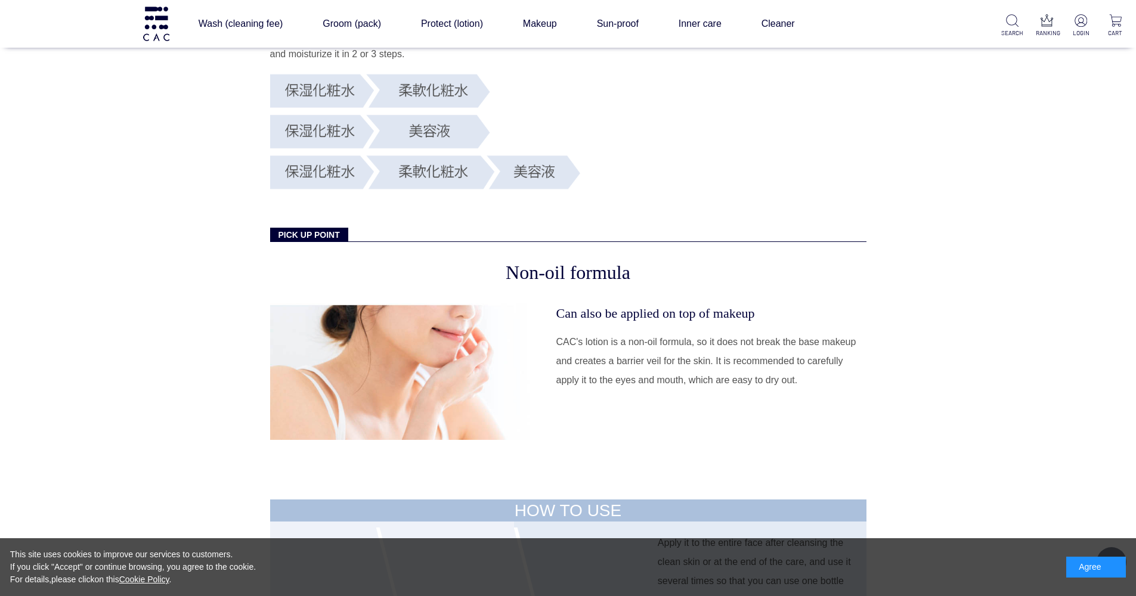
scroll to position [4354, 0]
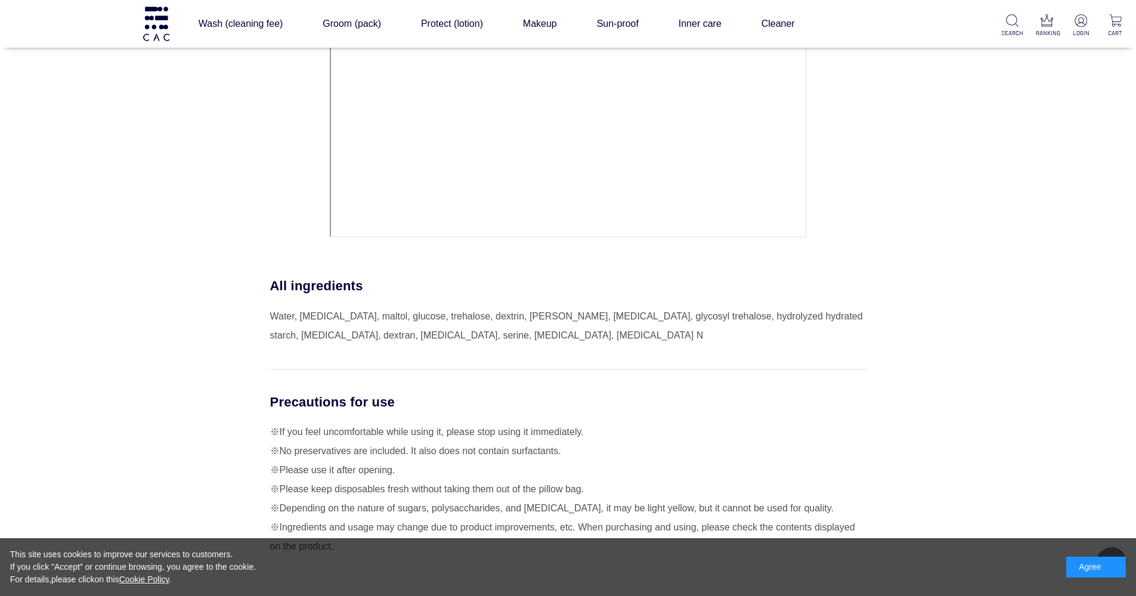
scroll to position [5353, 0]
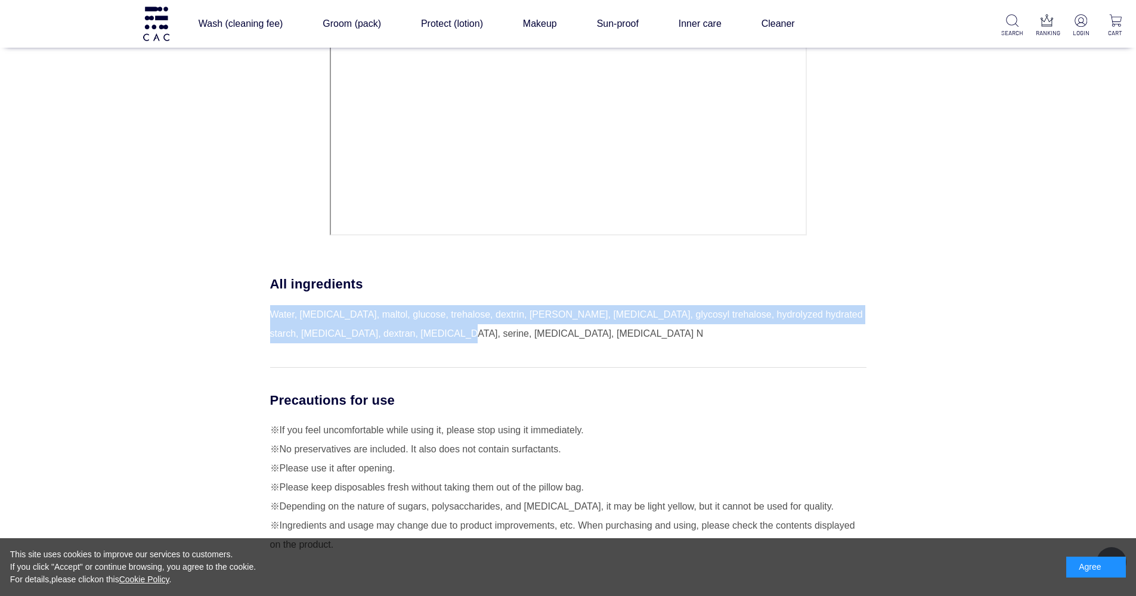
drag, startPoint x: 462, startPoint y: 396, endPoint x: 470, endPoint y: 448, distance: 52.5
click at [470, 343] on div "All ingredients Water, [MEDICAL_DATA], maltol, glucose, trehalose, dextrin, [PE…" at bounding box center [568, 308] width 596 height 67
click at [470, 343] on div "Water, [MEDICAL_DATA], maltol, glucose, trehalose, dextrin, [PERSON_NAME], [MED…" at bounding box center [568, 324] width 596 height 38
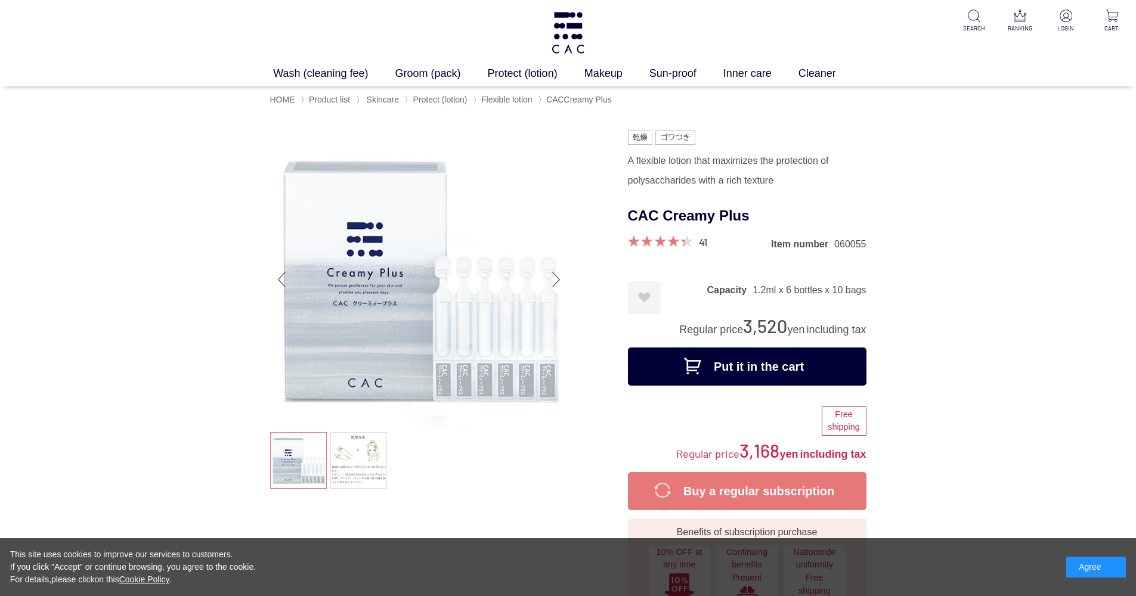
scroll to position [0, 0]
click at [395, 97] on li "〉 [MEDICAL_DATA]" at bounding box center [379, 99] width 46 height 11
click at [634, 100] on link "Foaming facial cleanser" at bounding box center [638, 97] width 88 height 10
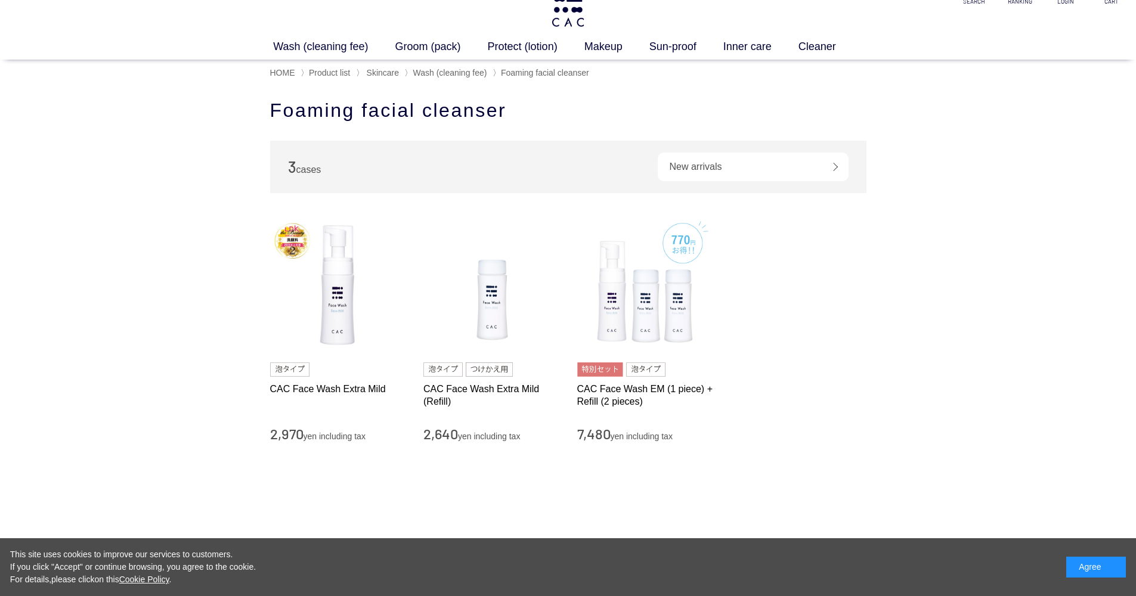
scroll to position [27, 0]
click at [341, 311] on img at bounding box center [338, 285] width 136 height 136
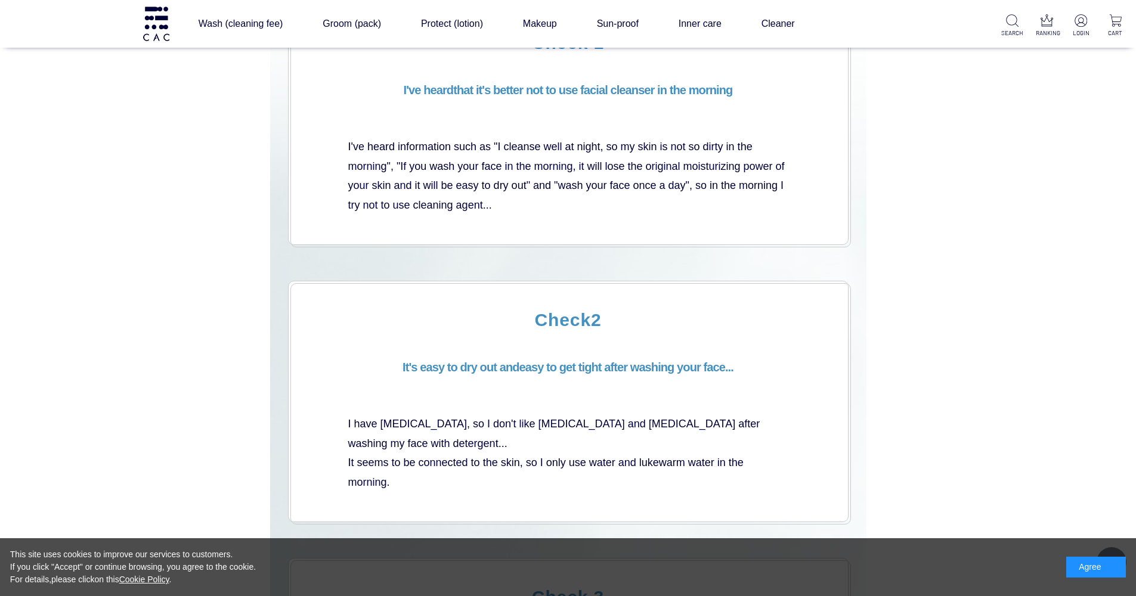
scroll to position [2501, 0]
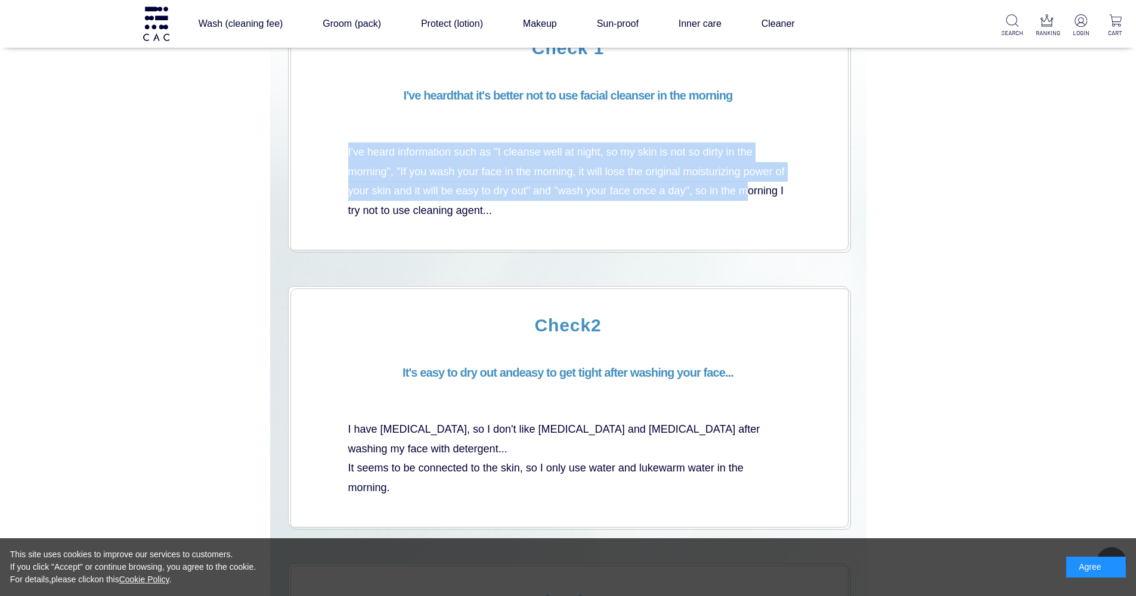
drag, startPoint x: 463, startPoint y: 127, endPoint x: 503, endPoint y: 209, distance: 90.9
click at [503, 209] on div "Check 1 I've heard that it's better not to use facial cleanser in the morning I…" at bounding box center [568, 129] width 560 height 241
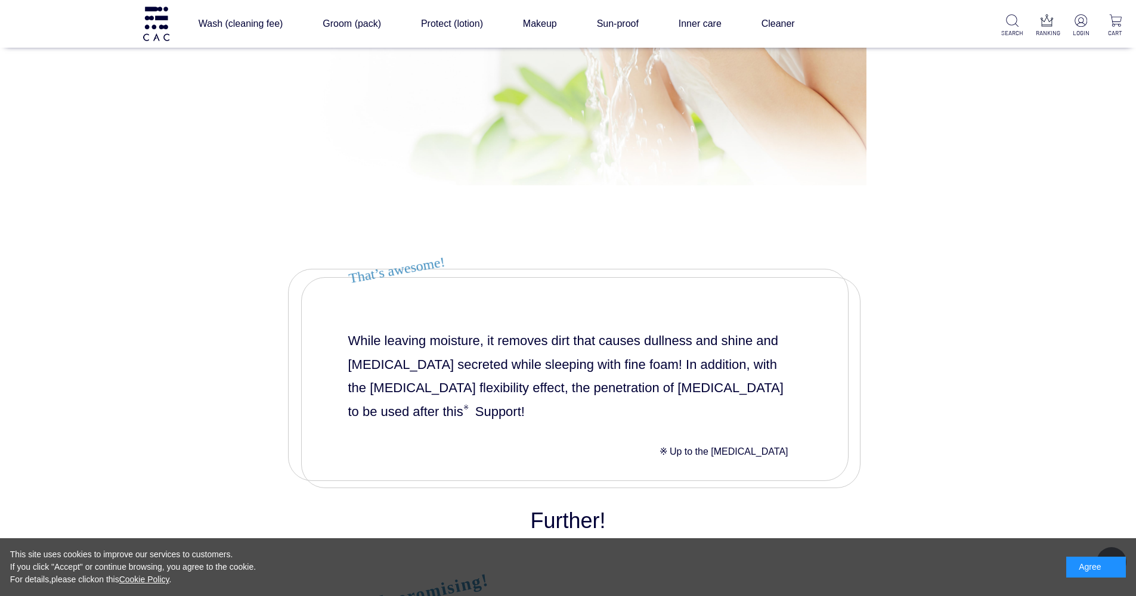
scroll to position [5289, 0]
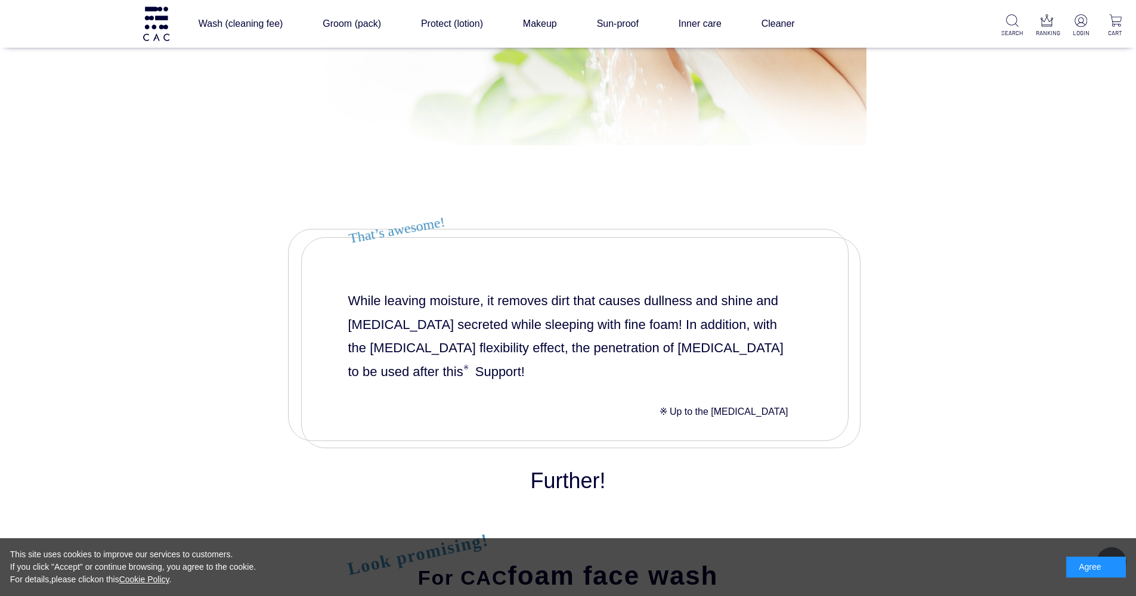
click at [439, 312] on p "While leaving moisture, it removes dirt that causes dullness and shine and sebu…" at bounding box center [568, 336] width 440 height 95
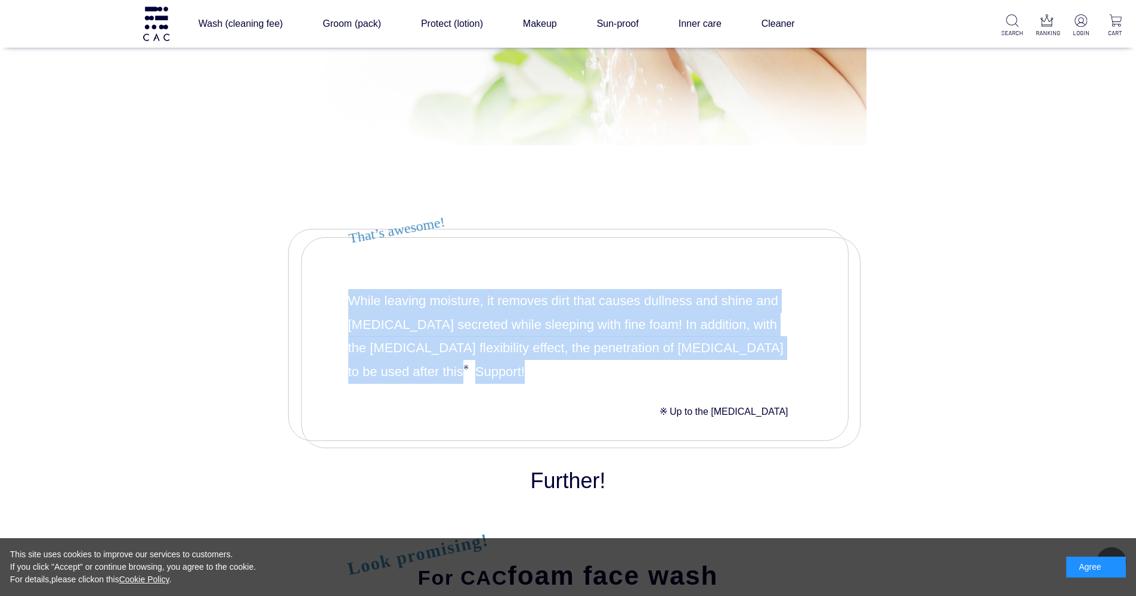
click at [439, 312] on p "While leaving moisture, it removes dirt that causes dullness and shine and sebu…" at bounding box center [568, 336] width 440 height 95
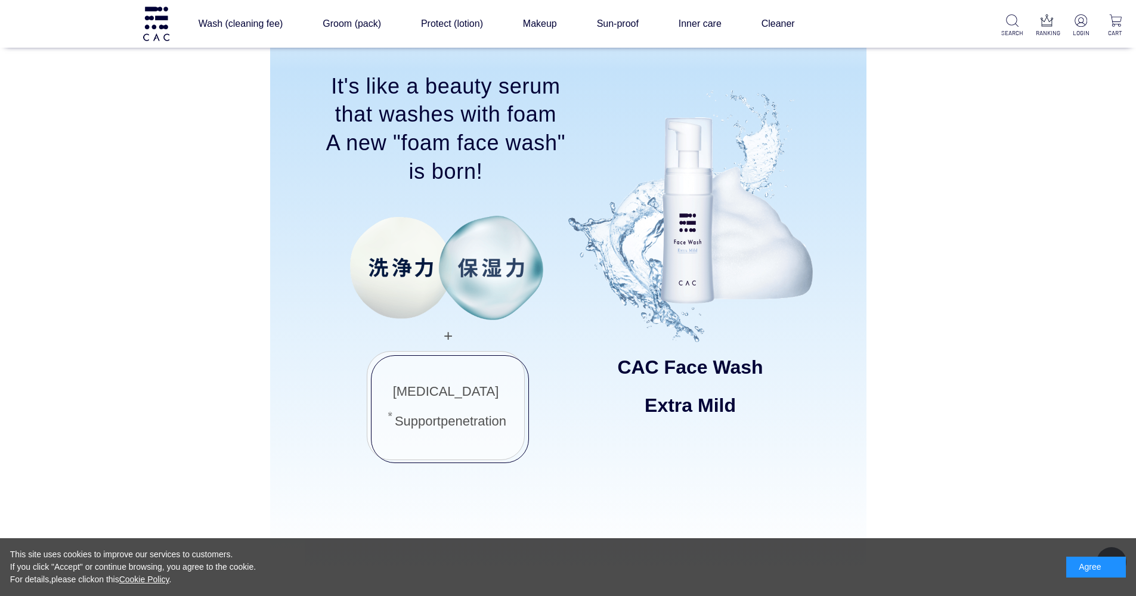
scroll to position [941, 0]
